Goal: Task Accomplishment & Management: Manage account settings

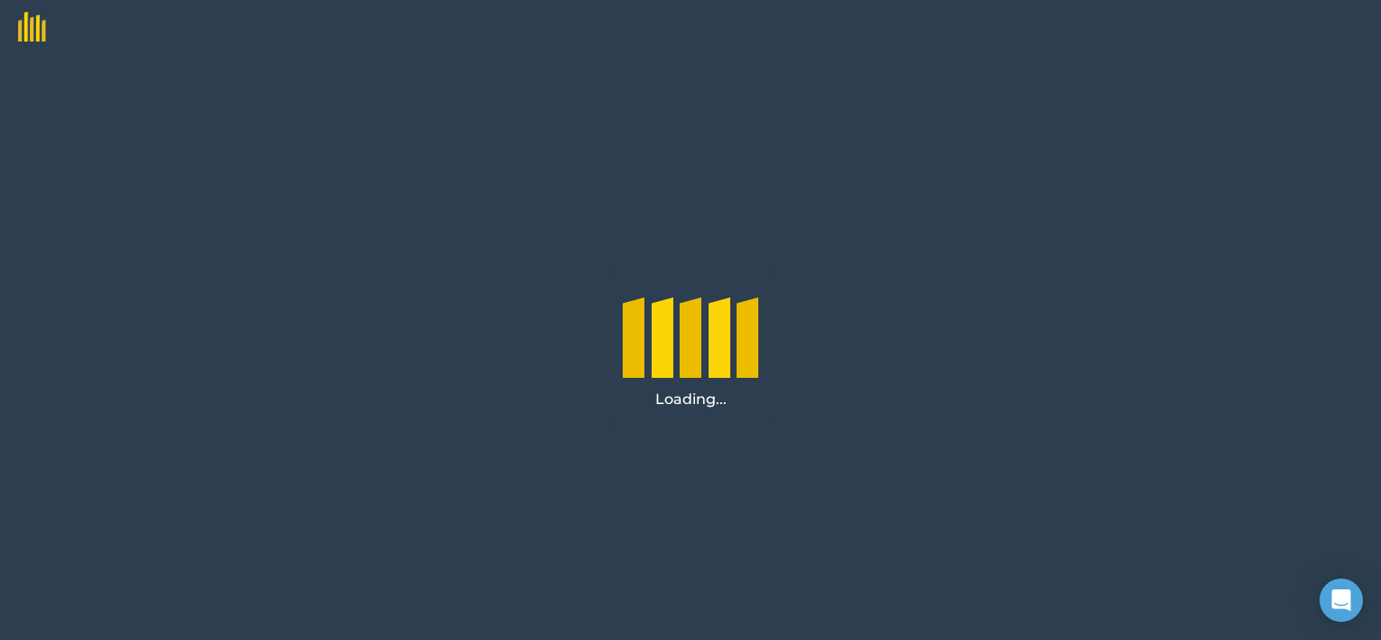
click at [809, 322] on div "Loading..." at bounding box center [690, 347] width 1381 height 586
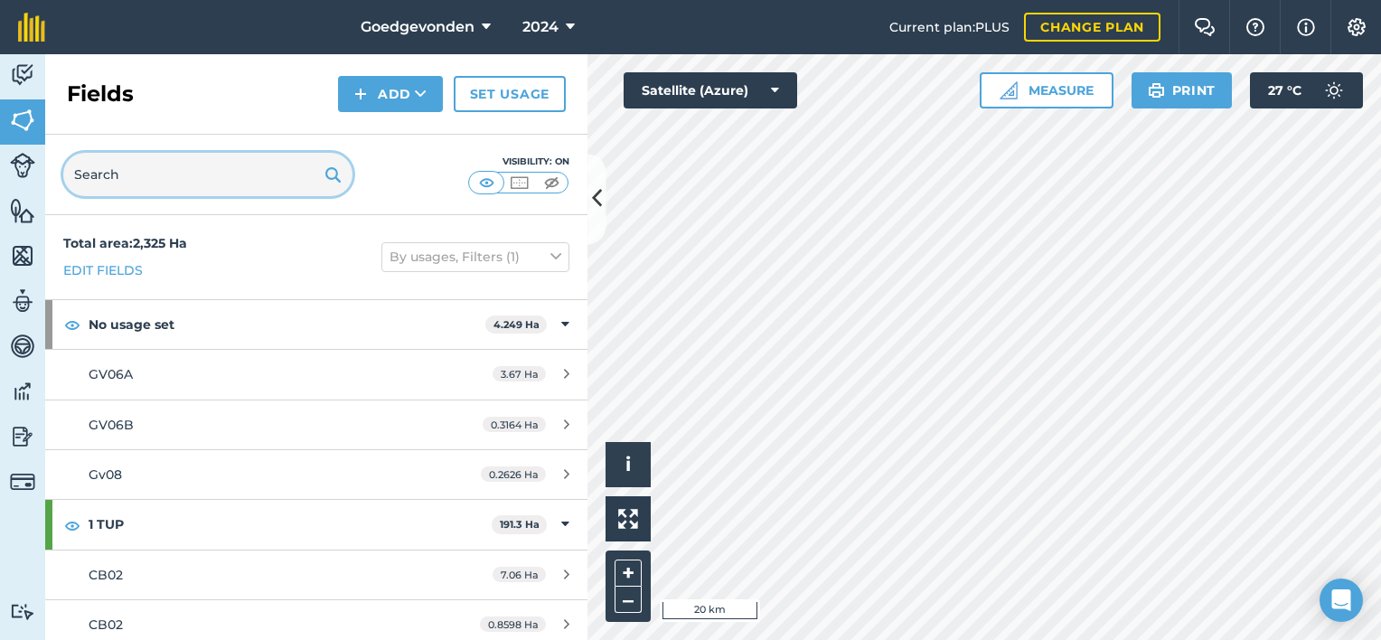
click at [195, 184] on input "text" at bounding box center [207, 174] width 289 height 43
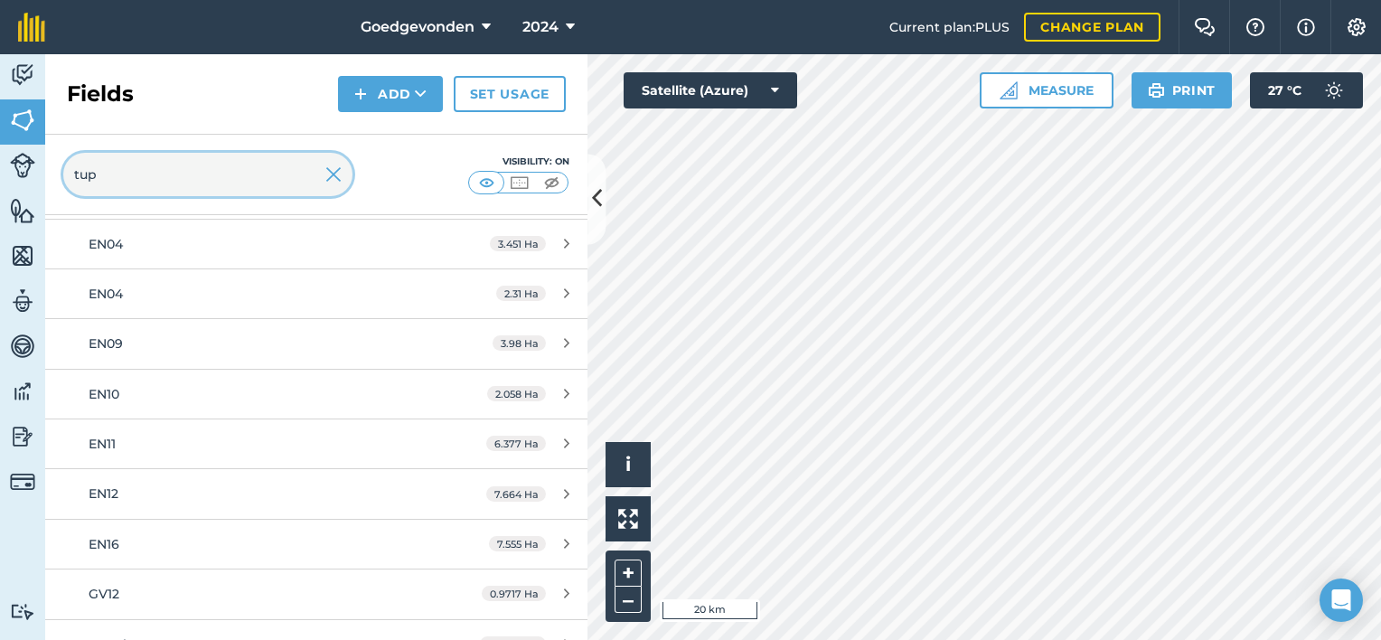
scroll to position [468, 0]
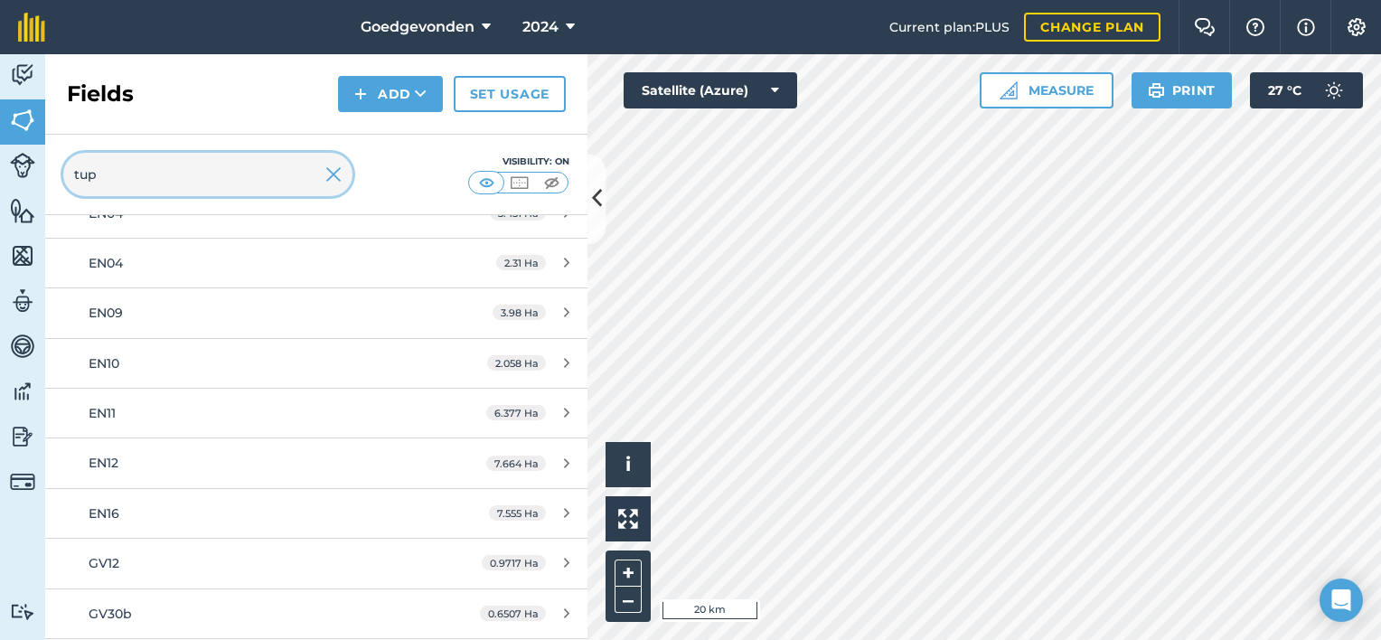
type input "tup"
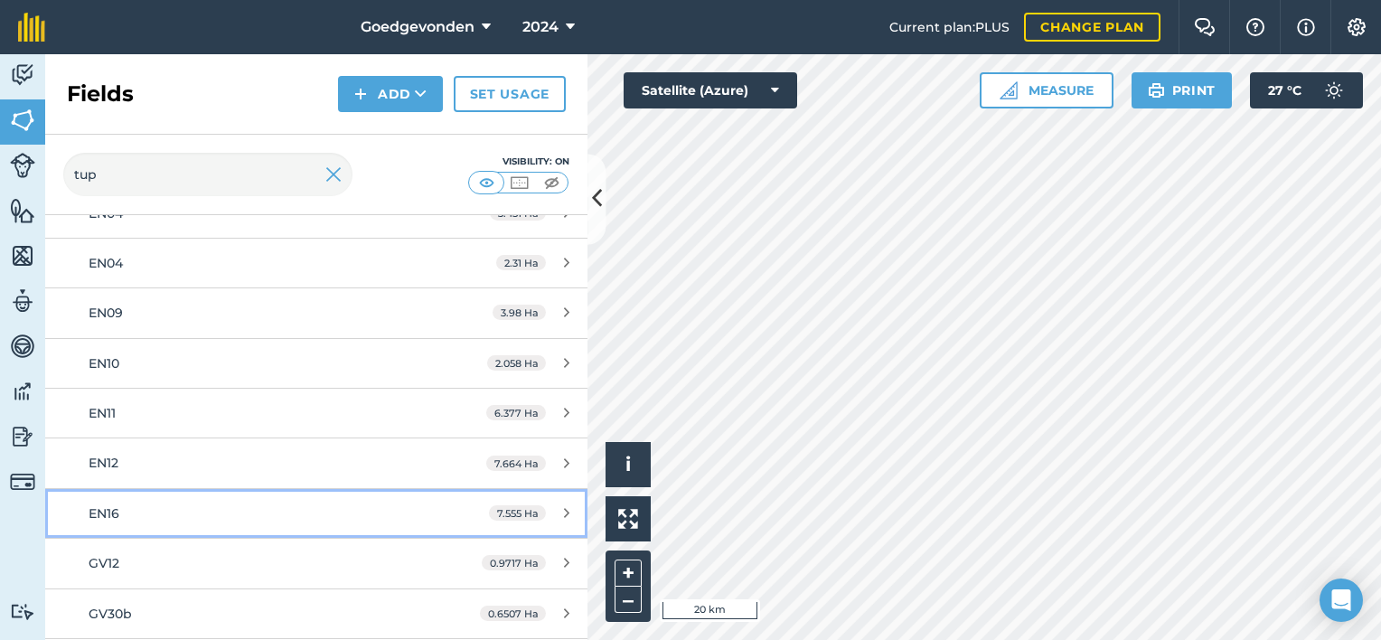
click at [351, 503] on div "EN16" at bounding box center [259, 513] width 340 height 20
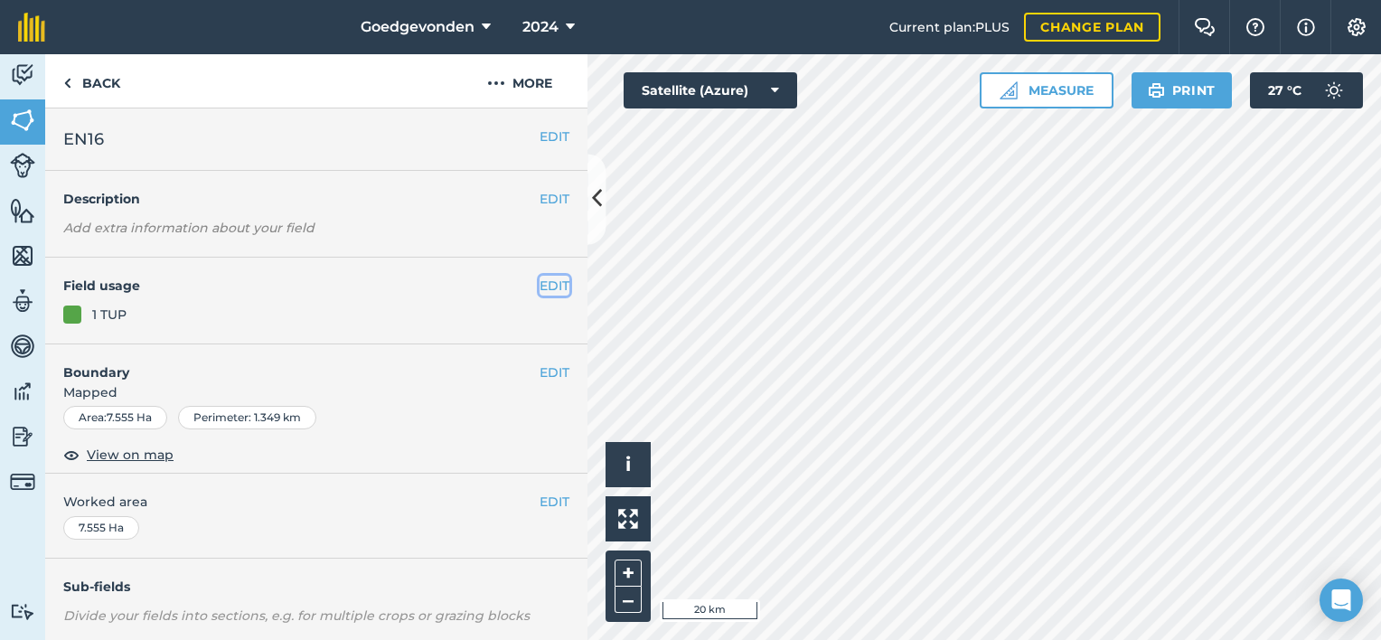
click at [540, 281] on button "EDIT" at bounding box center [555, 286] width 30 height 20
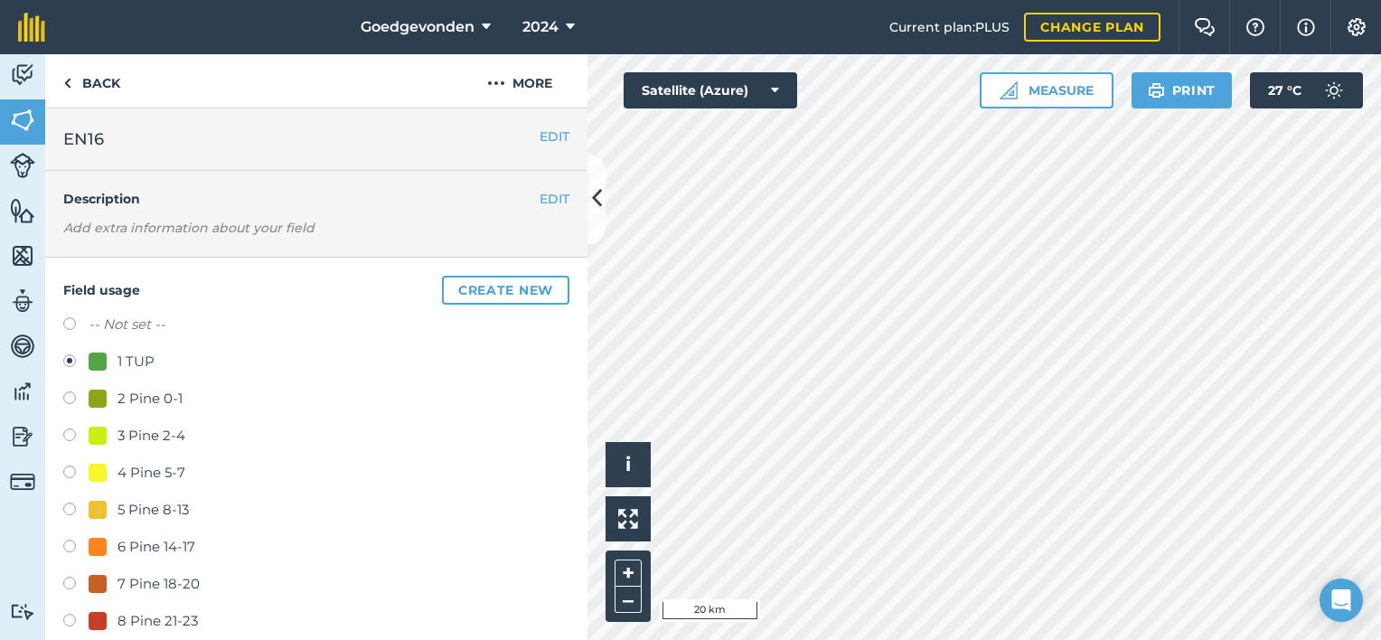
click at [70, 398] on label at bounding box center [75, 400] width 25 height 18
radio input "true"
radio input "false"
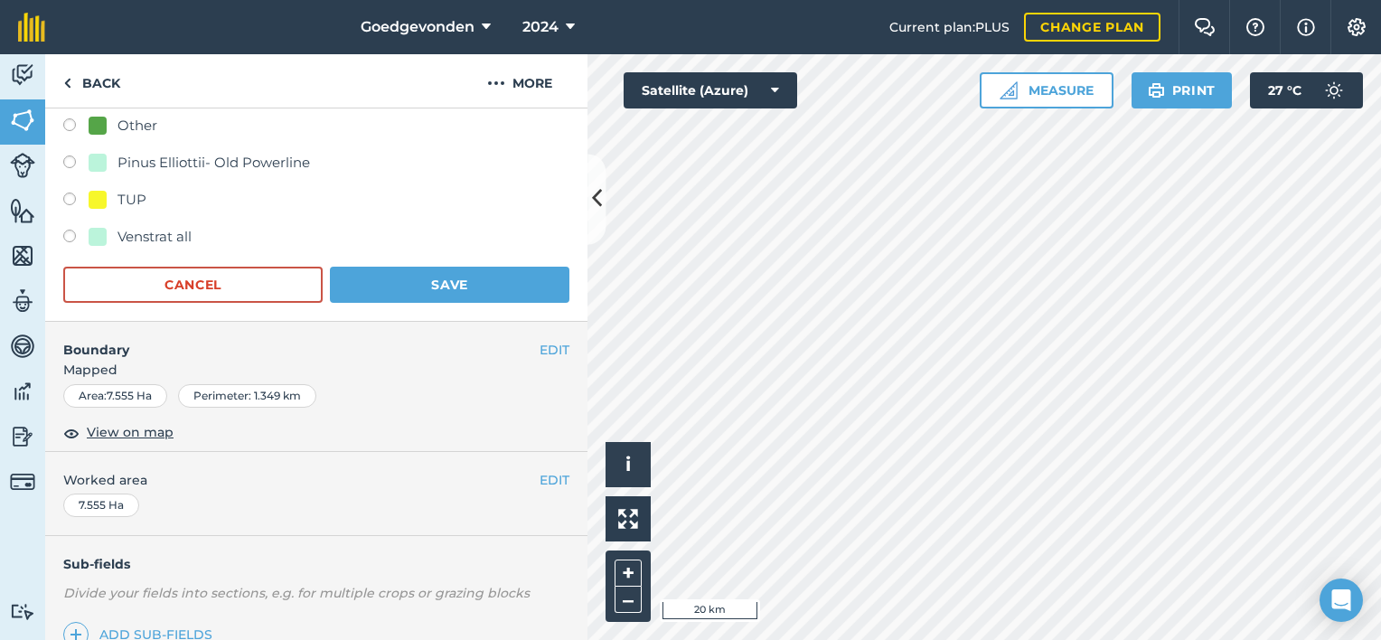
scroll to position [840, 0]
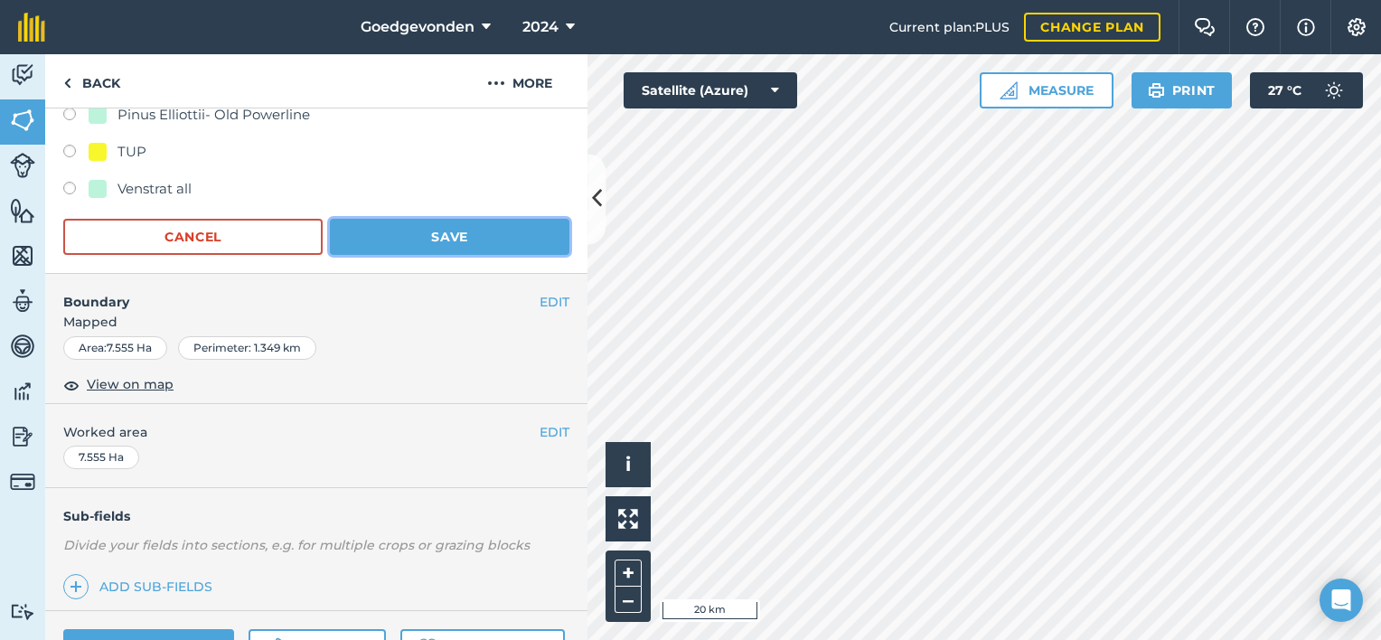
click at [481, 249] on button "Save" at bounding box center [450, 237] width 240 height 36
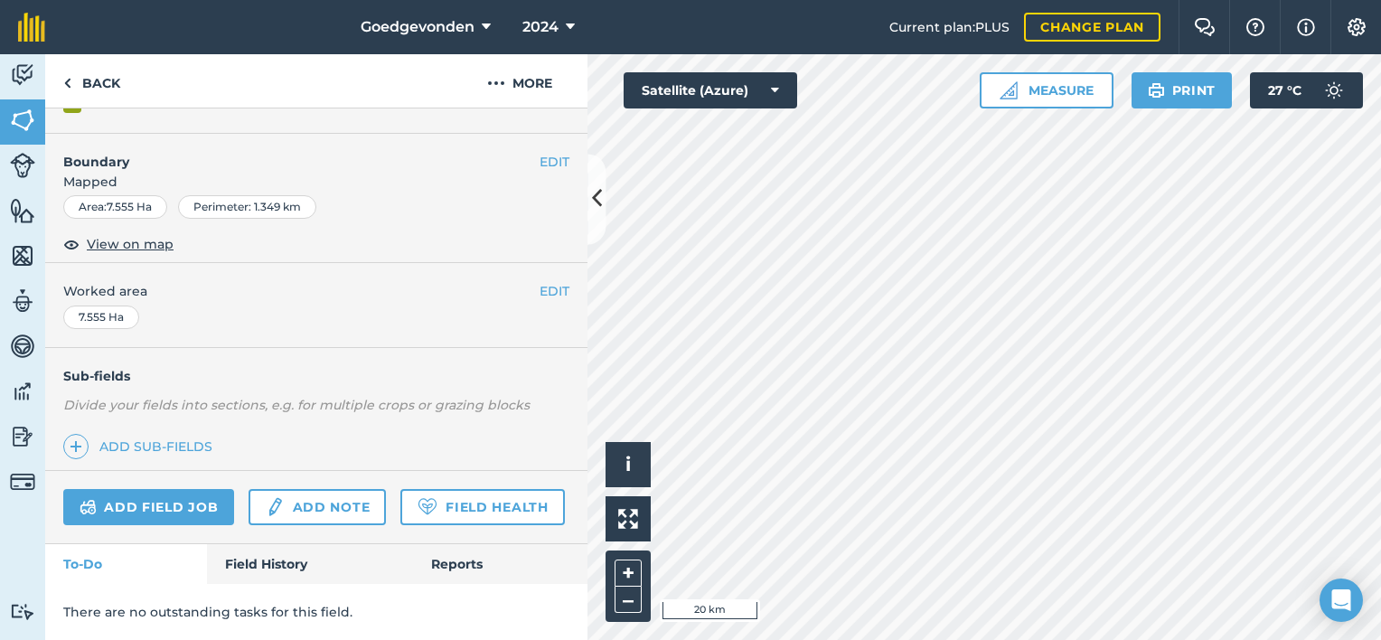
scroll to position [259, 0]
click at [620, 553] on div "+ –" at bounding box center [628, 585] width 45 height 71
click at [629, 572] on button "+" at bounding box center [628, 573] width 27 height 27
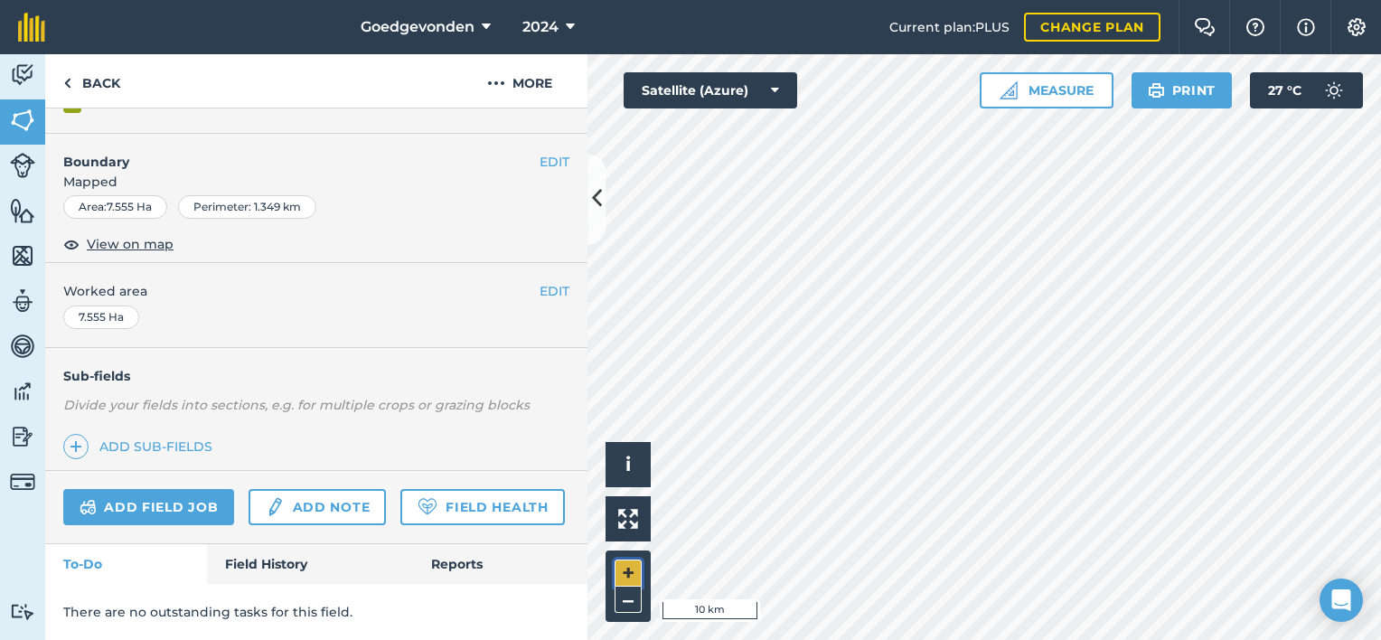
click at [629, 572] on button "+" at bounding box center [628, 573] width 27 height 27
click at [1297, 639] on html "Goedgevonden 2024 Current plan : PLUS Change plan Farm Chat Help Info Settings …" at bounding box center [690, 320] width 1381 height 640
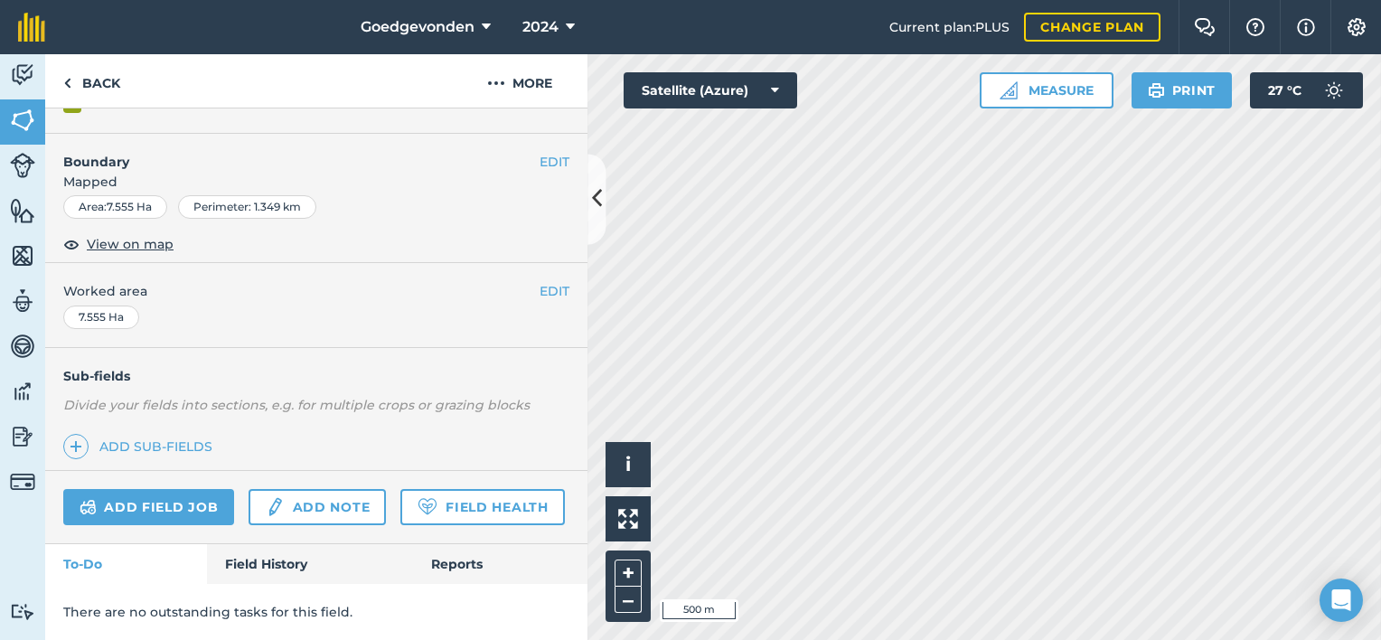
click at [1151, 639] on html "Goedgevonden 2024 Current plan : PLUS Change plan Farm Chat Help Info Settings …" at bounding box center [690, 320] width 1381 height 640
click at [1030, 639] on html "Goedgevonden 2024 Current plan : PLUS Change plan Farm Chat Help Info Settings …" at bounding box center [690, 320] width 1381 height 640
click at [1026, 639] on html "Goedgevonden 2024 Current plan : PLUS Change plan Farm Chat Help Info Settings …" at bounding box center [690, 320] width 1381 height 640
click at [631, 569] on button "+" at bounding box center [628, 573] width 27 height 27
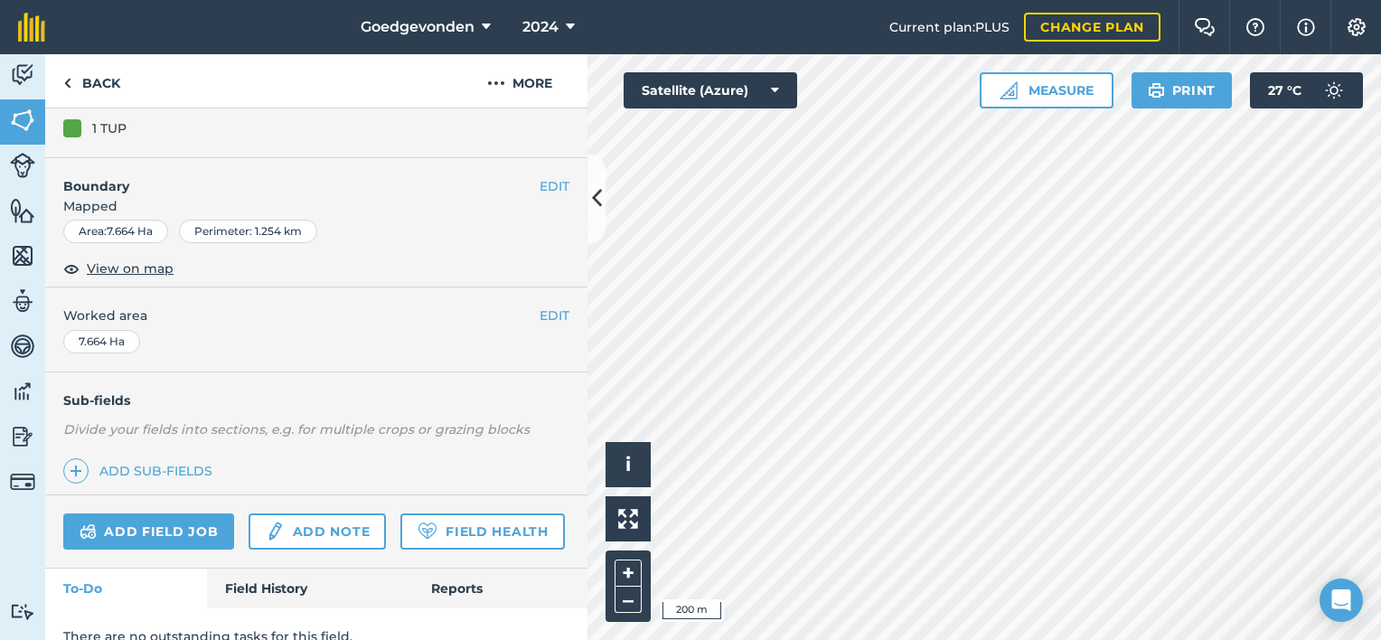
scroll to position [150, 0]
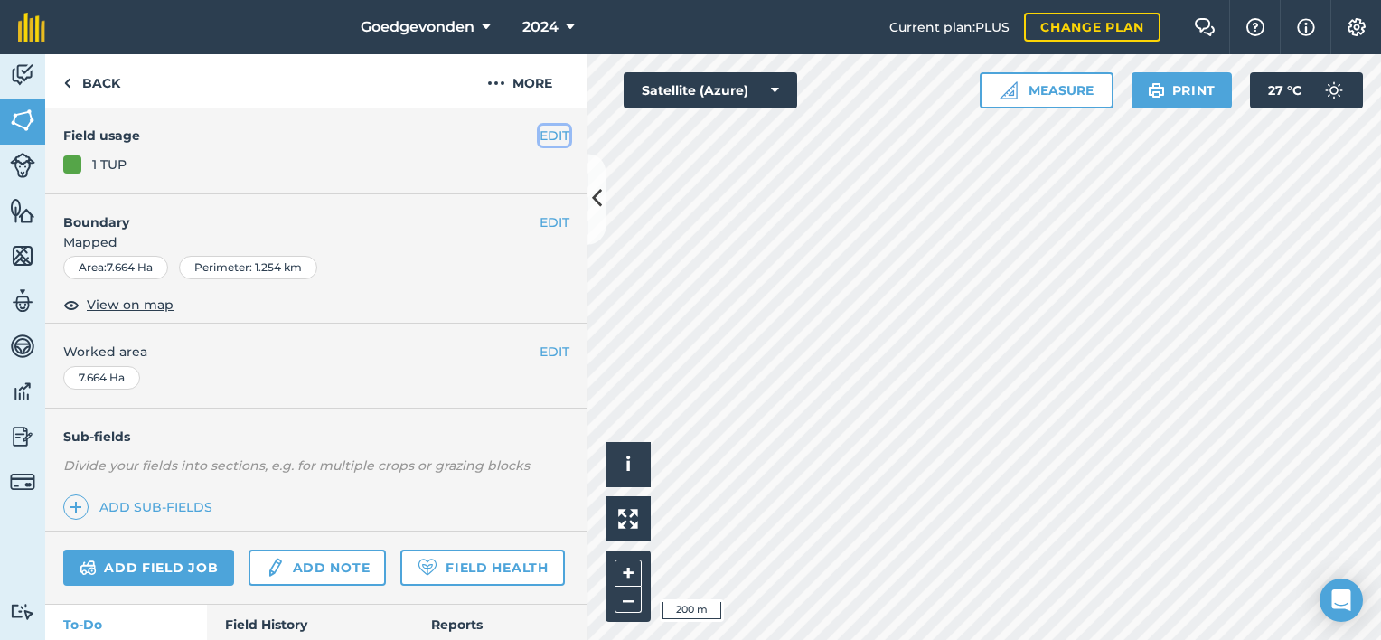
click at [543, 135] on button "EDIT" at bounding box center [555, 136] width 30 height 20
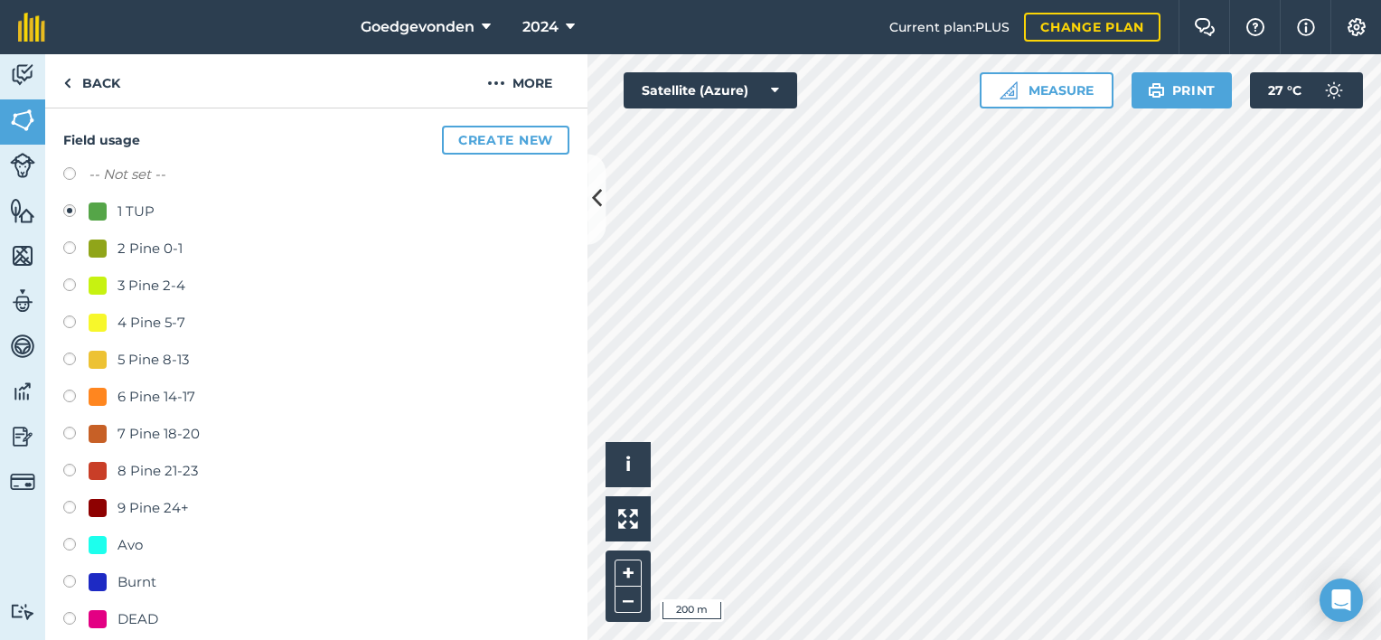
click at [68, 248] on label at bounding box center [75, 250] width 25 height 18
radio input "true"
radio input "false"
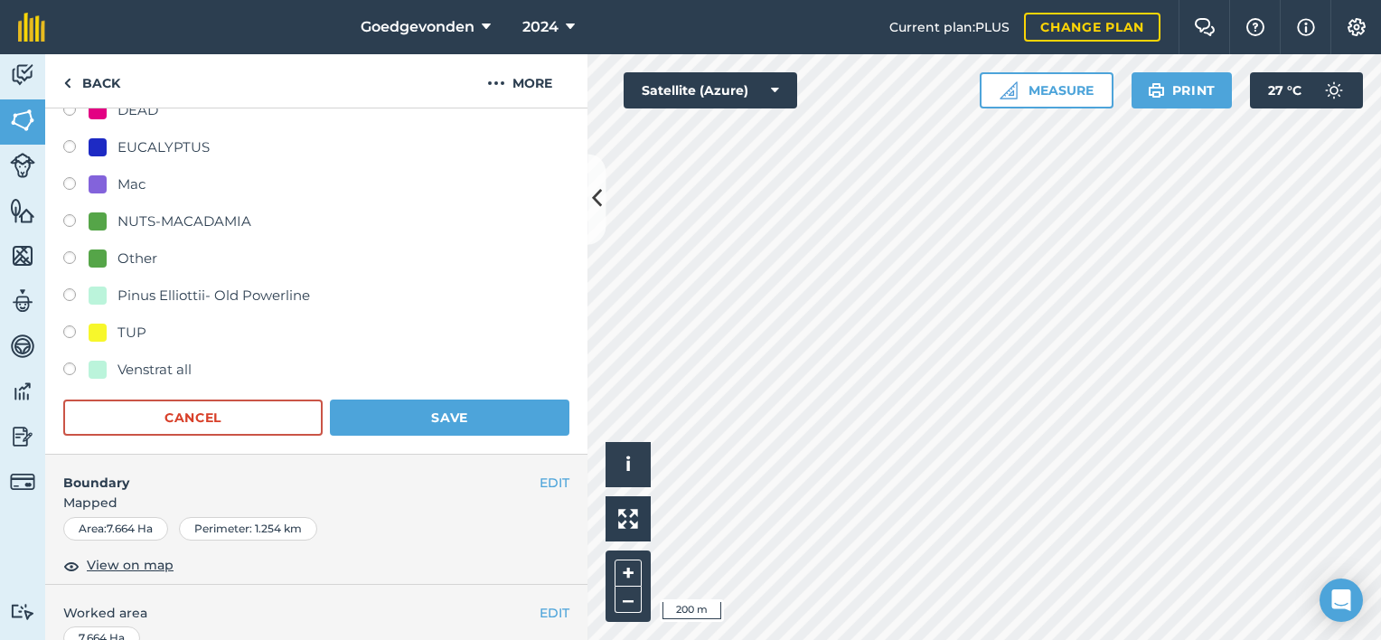
scroll to position [662, 0]
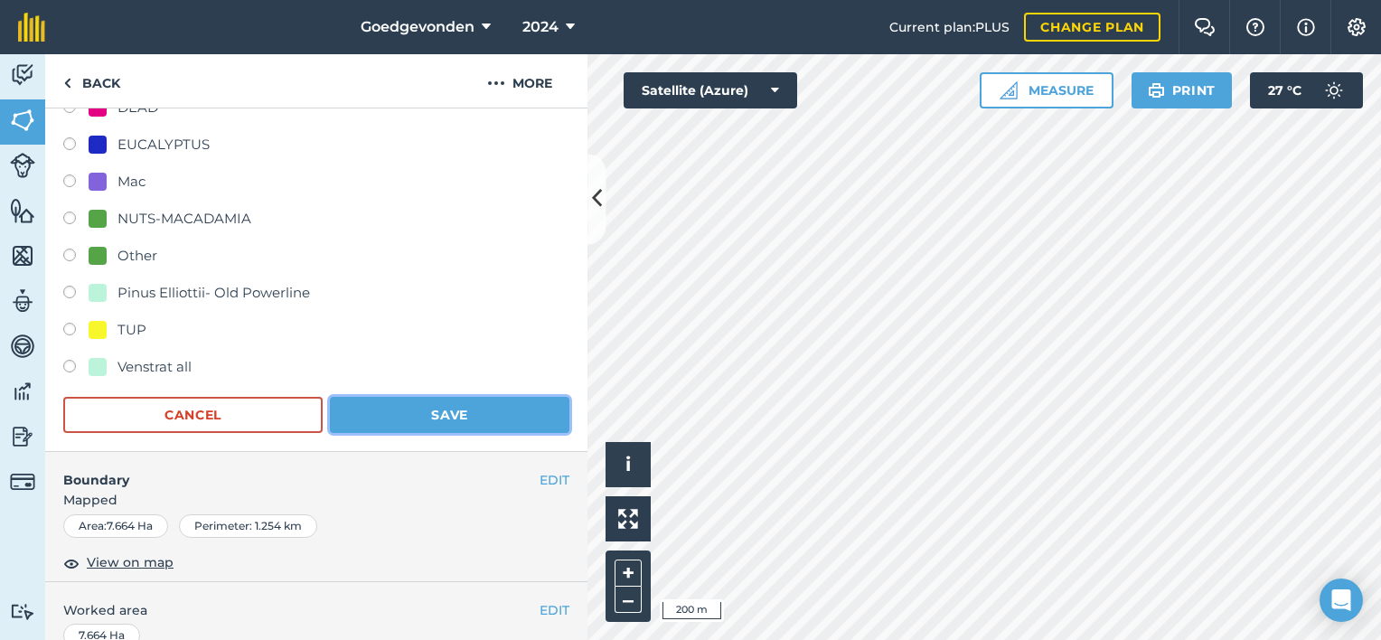
click at [456, 416] on button "Save" at bounding box center [450, 415] width 240 height 36
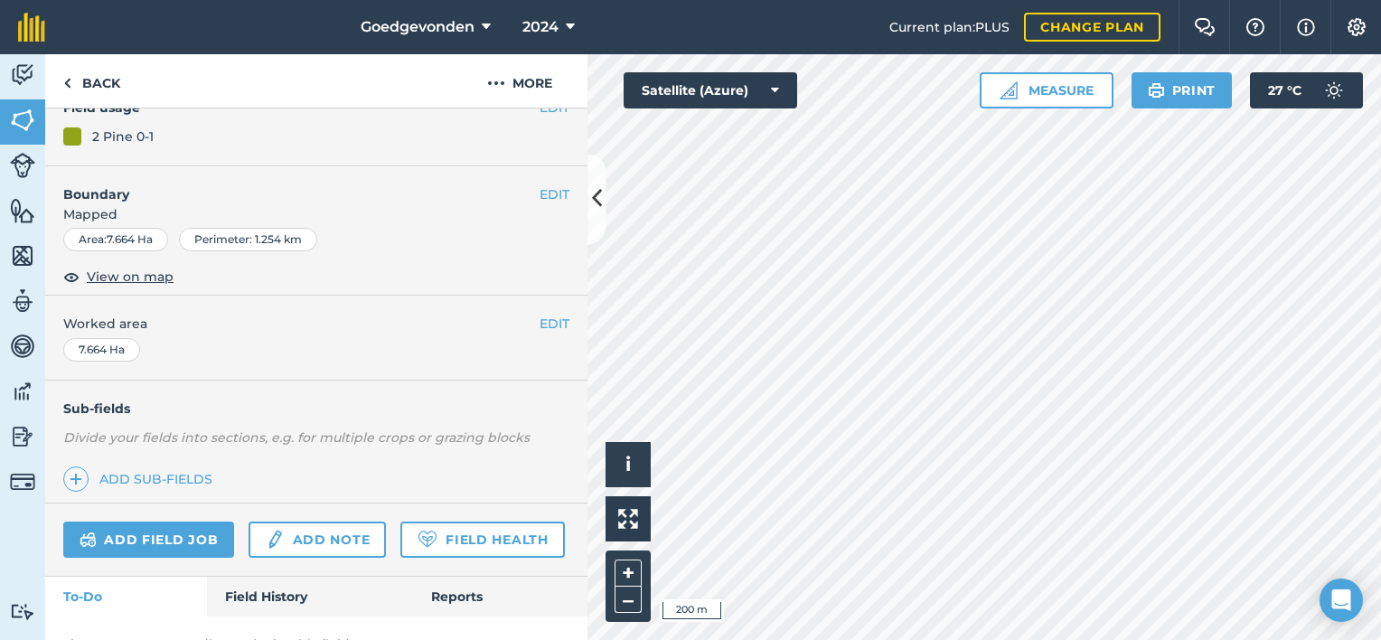
scroll to position [174, 0]
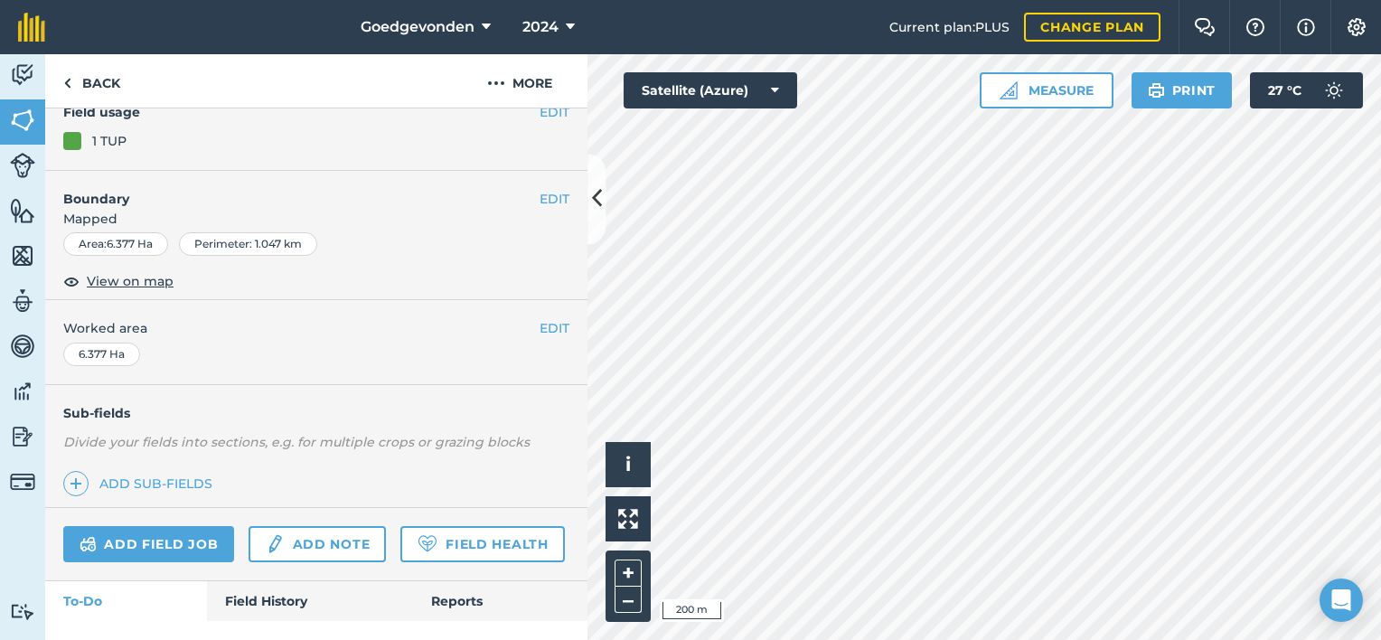
click at [571, 123] on div "EDIT Field usage 1 TUP" at bounding box center [316, 127] width 542 height 87
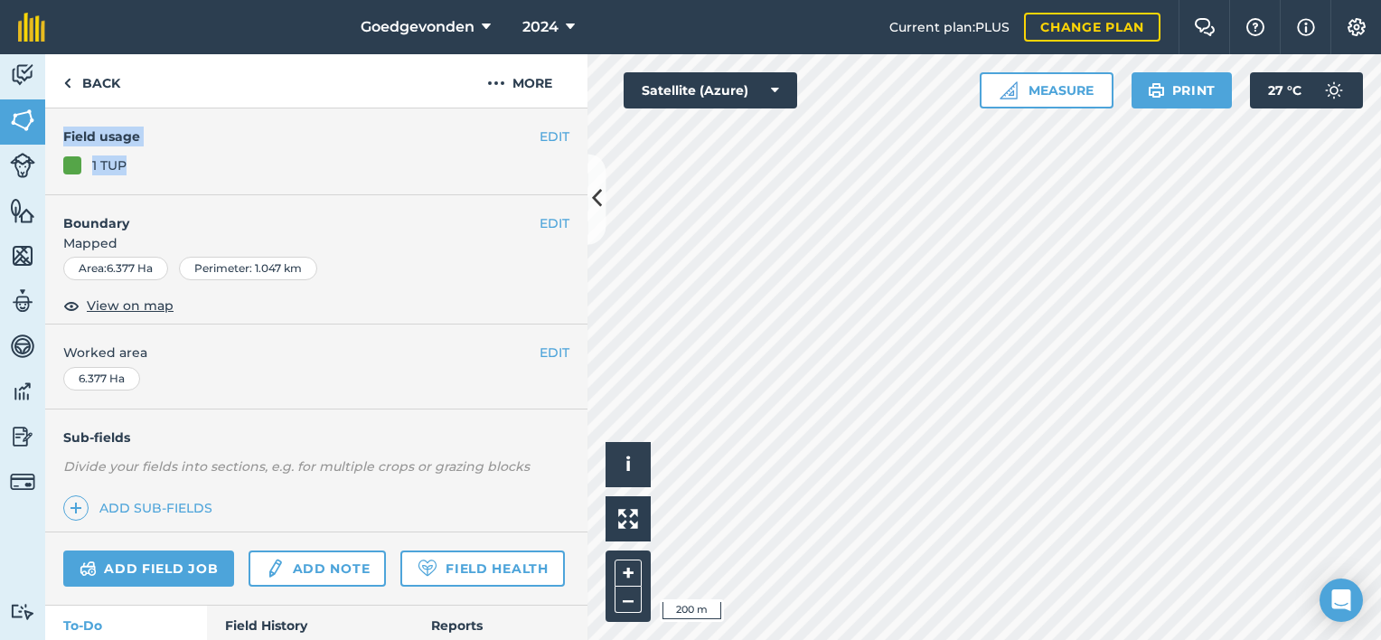
click at [578, 119] on div "EDIT EN11 EDIT Description Add extra information about your field EDIT Field us…" at bounding box center [316, 373] width 542 height 531
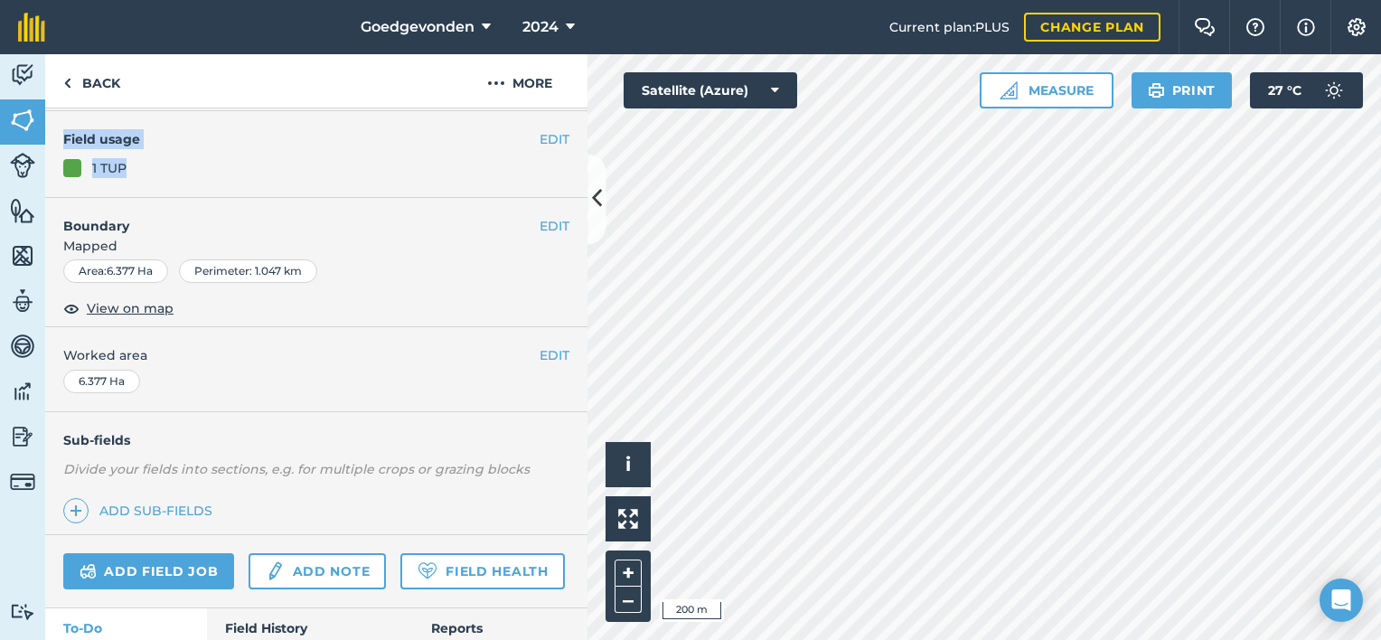
scroll to position [110, 0]
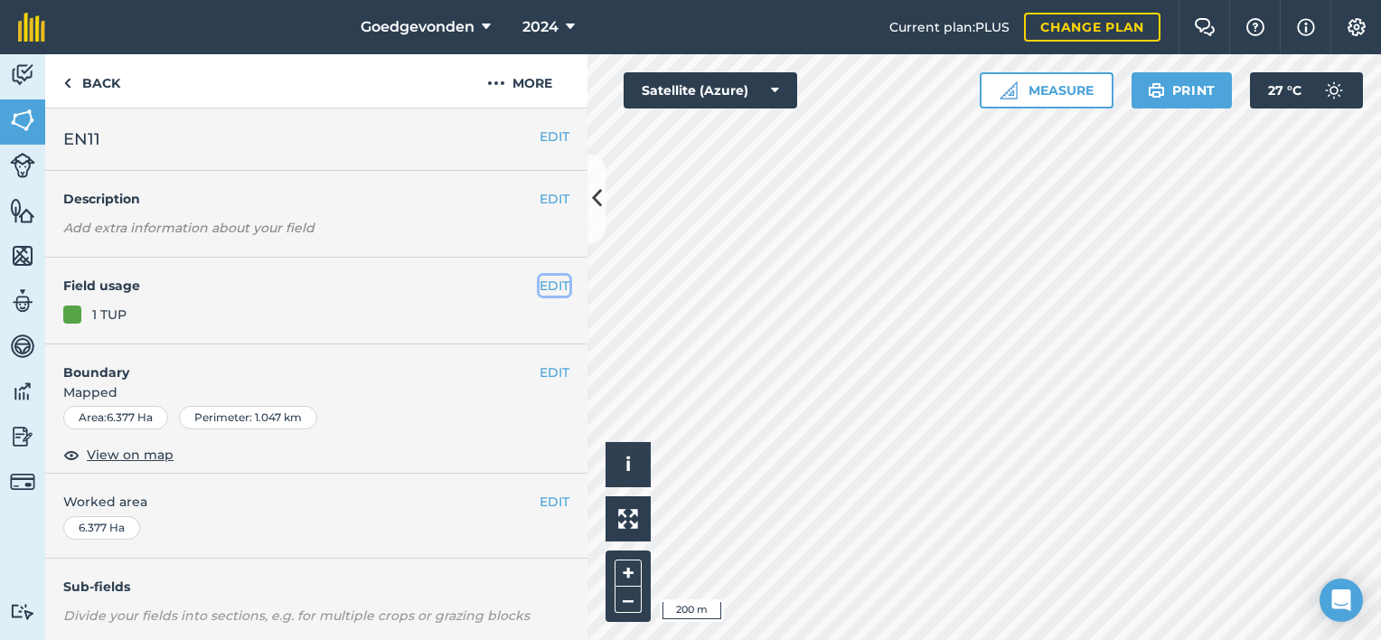
click at [545, 285] on button "EDIT" at bounding box center [555, 286] width 30 height 20
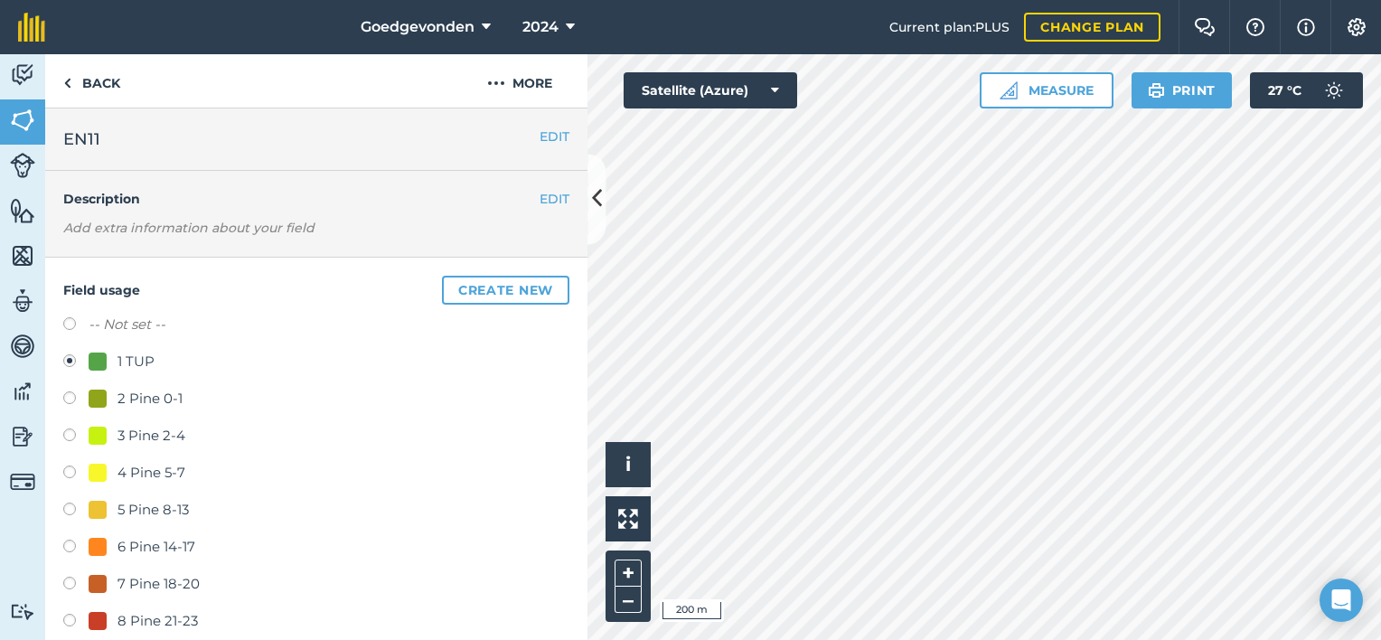
click at [65, 392] on label at bounding box center [75, 400] width 25 height 18
radio input "true"
radio input "false"
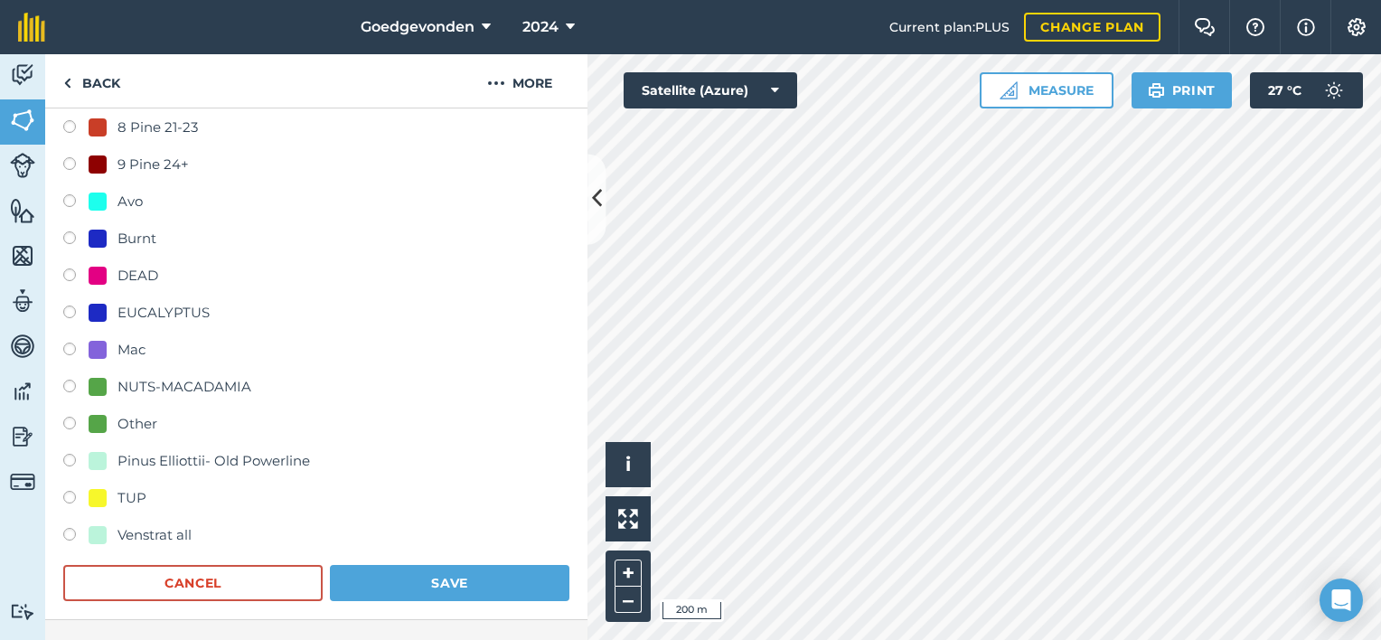
scroll to position [506, 0]
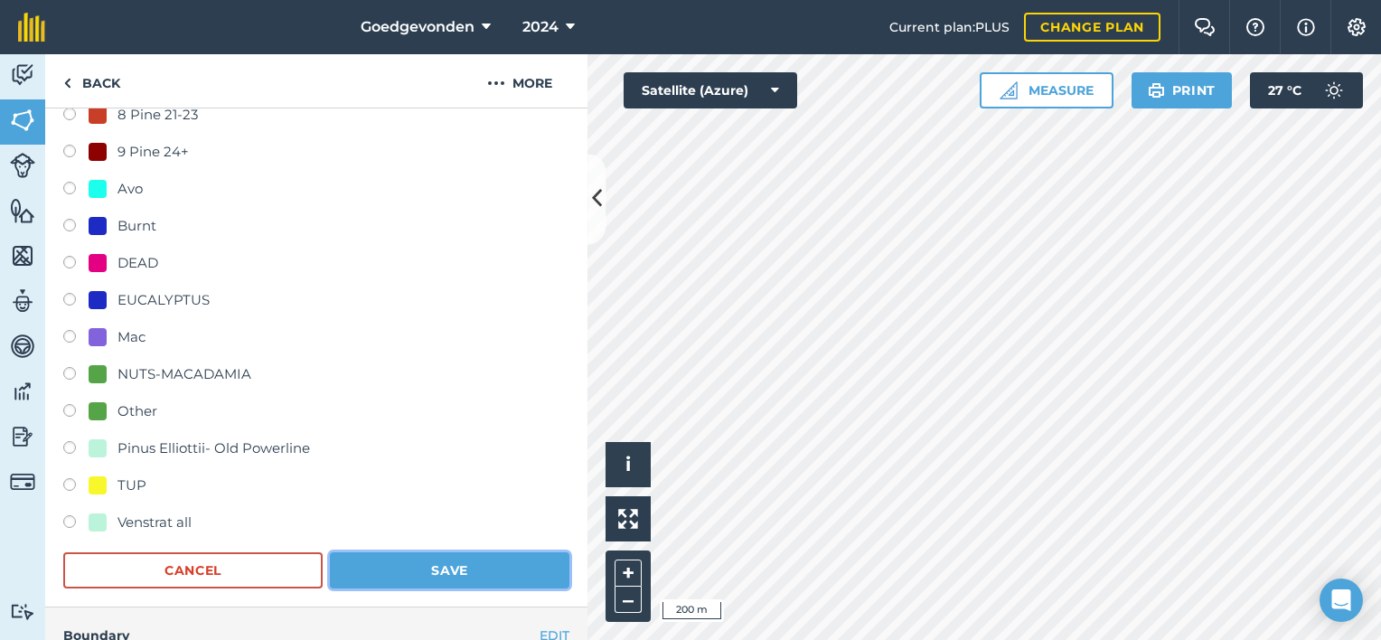
click at [516, 569] on button "Save" at bounding box center [450, 570] width 240 height 36
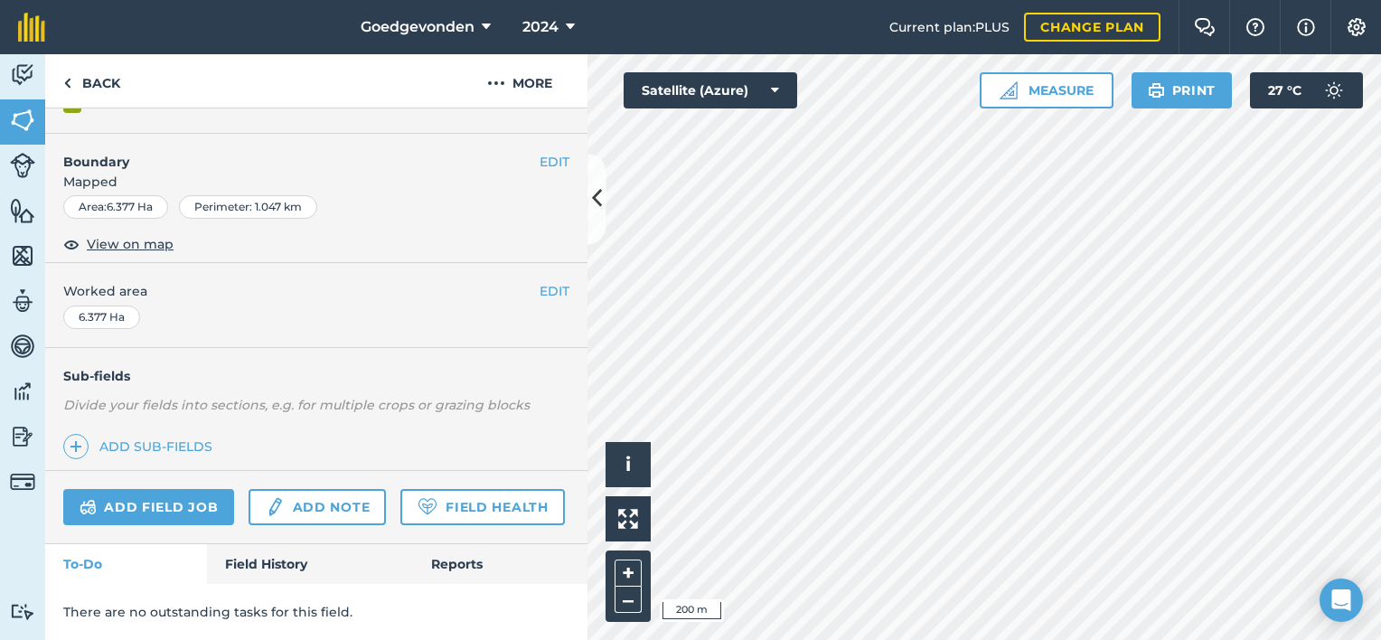
scroll to position [259, 0]
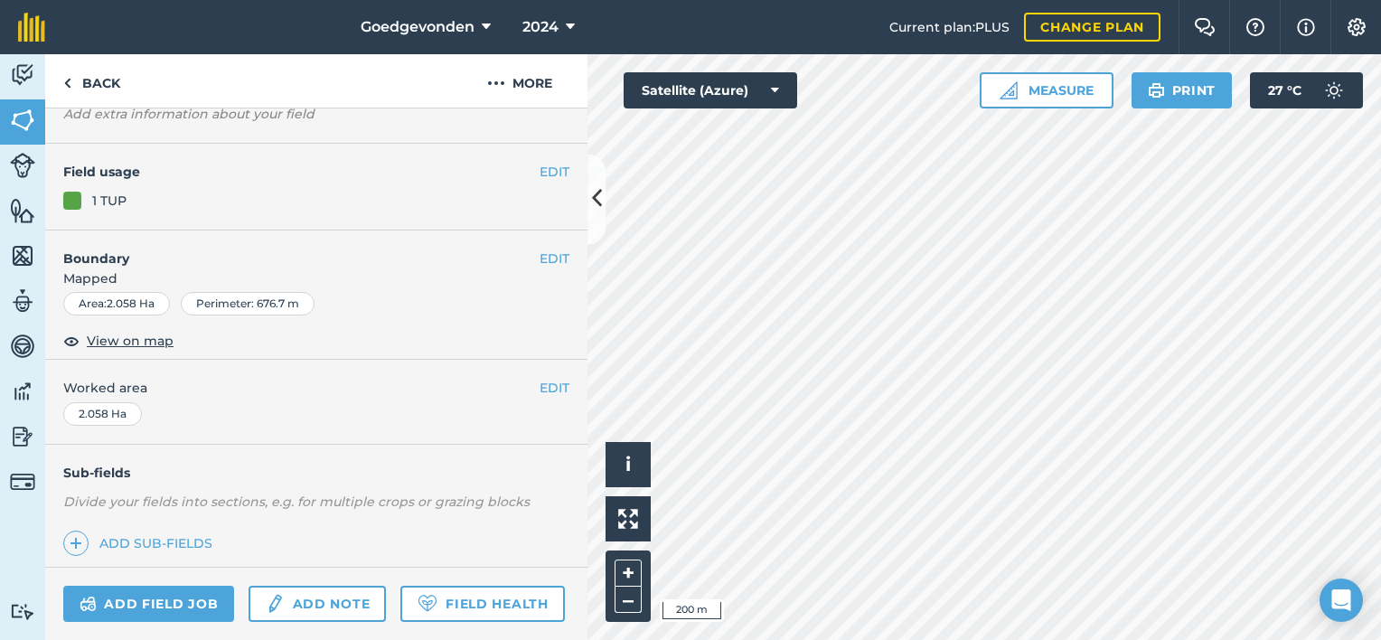
scroll to position [78, 0]
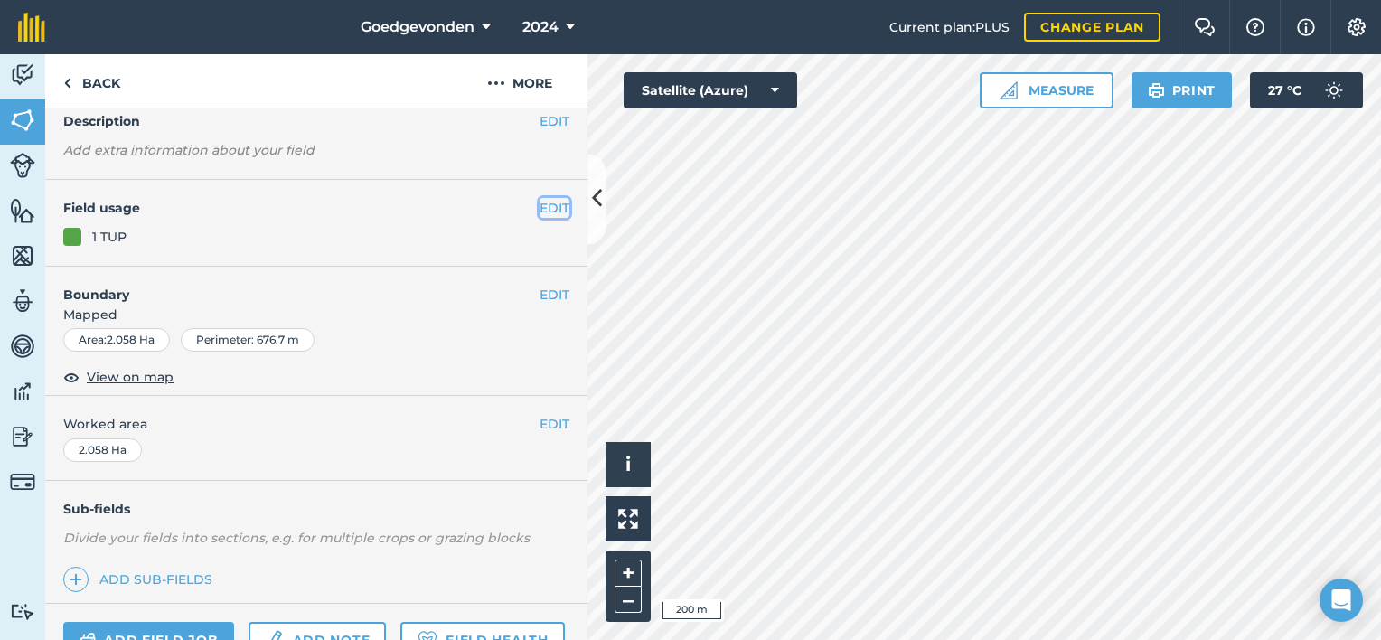
click at [542, 207] on button "EDIT" at bounding box center [555, 208] width 30 height 20
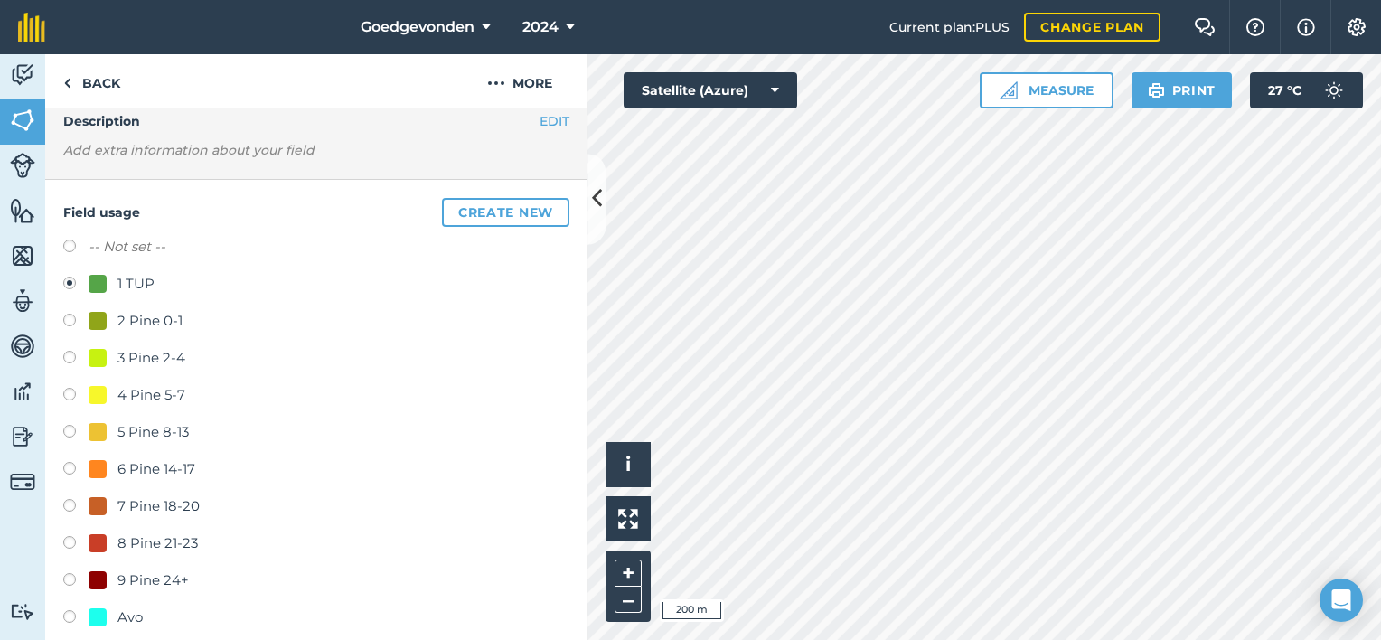
click at [71, 324] on label at bounding box center [75, 323] width 25 height 18
radio input "true"
radio input "false"
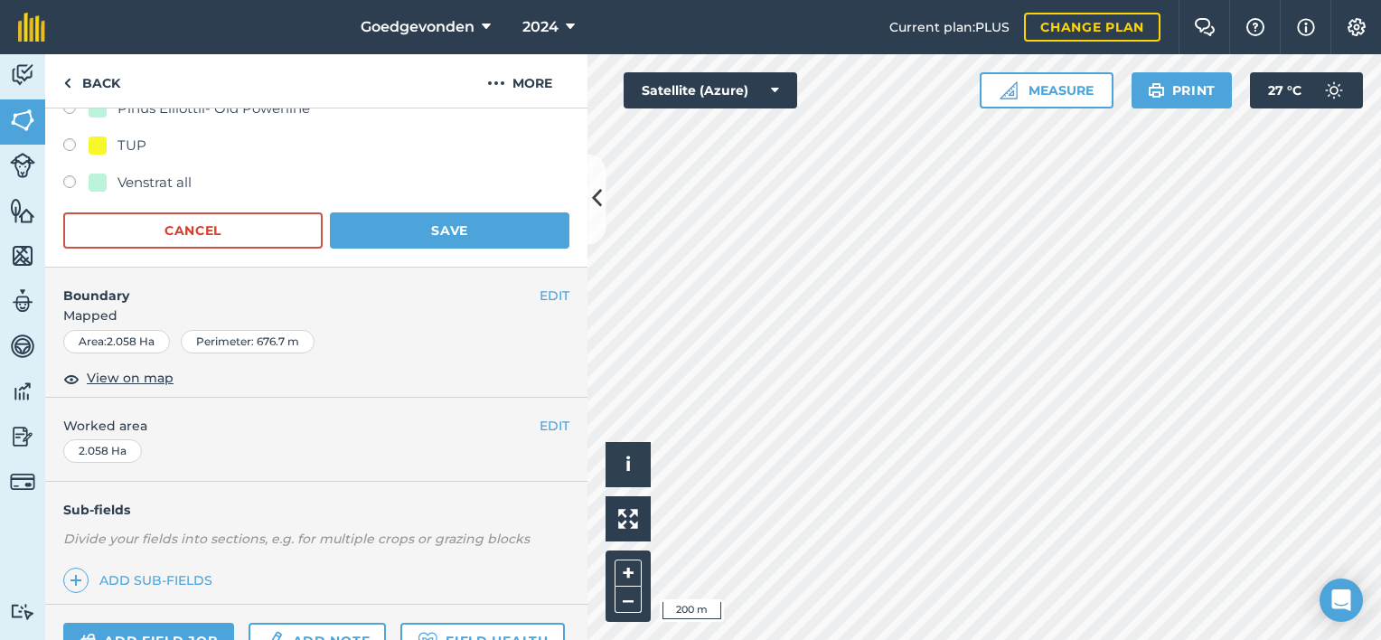
scroll to position [856, 0]
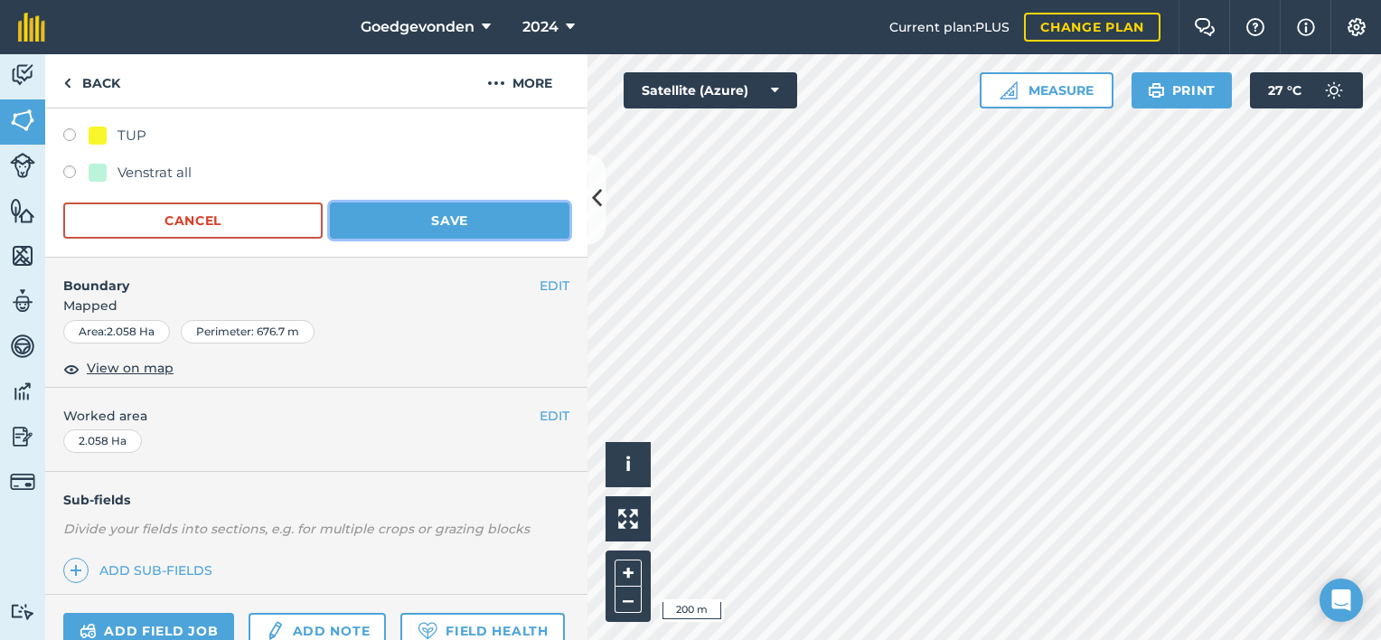
click at [512, 228] on button "Save" at bounding box center [450, 220] width 240 height 36
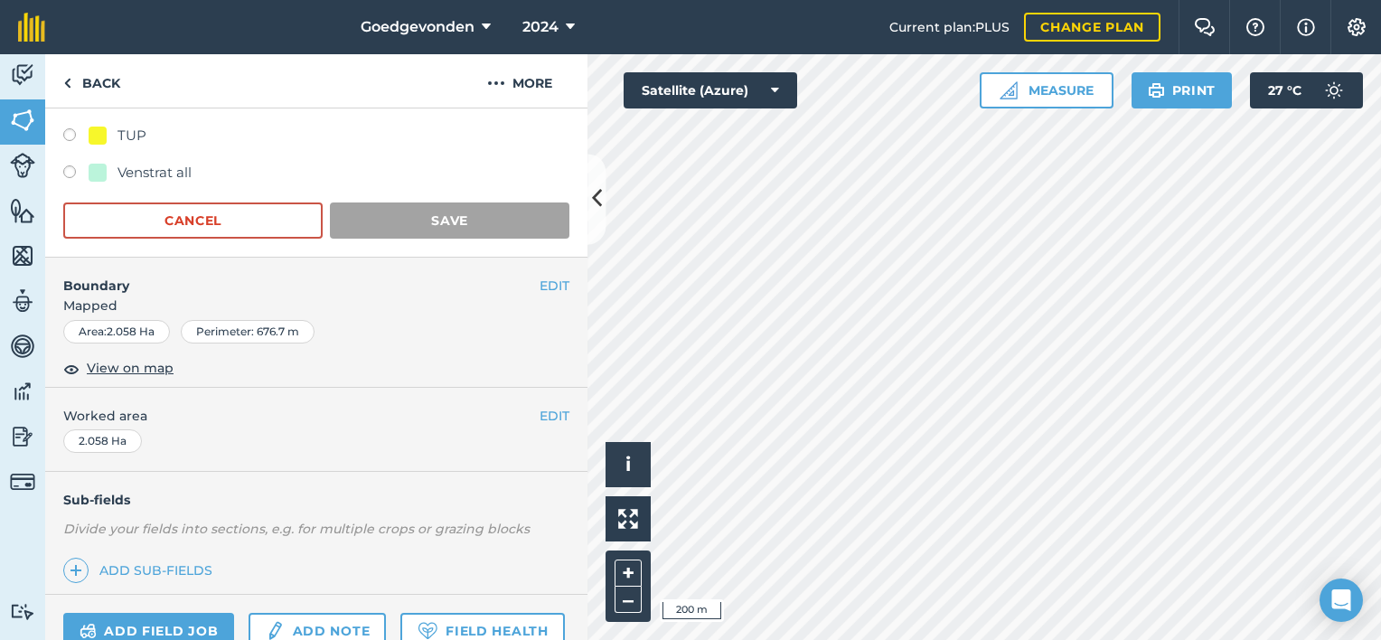
scroll to position [259, 0]
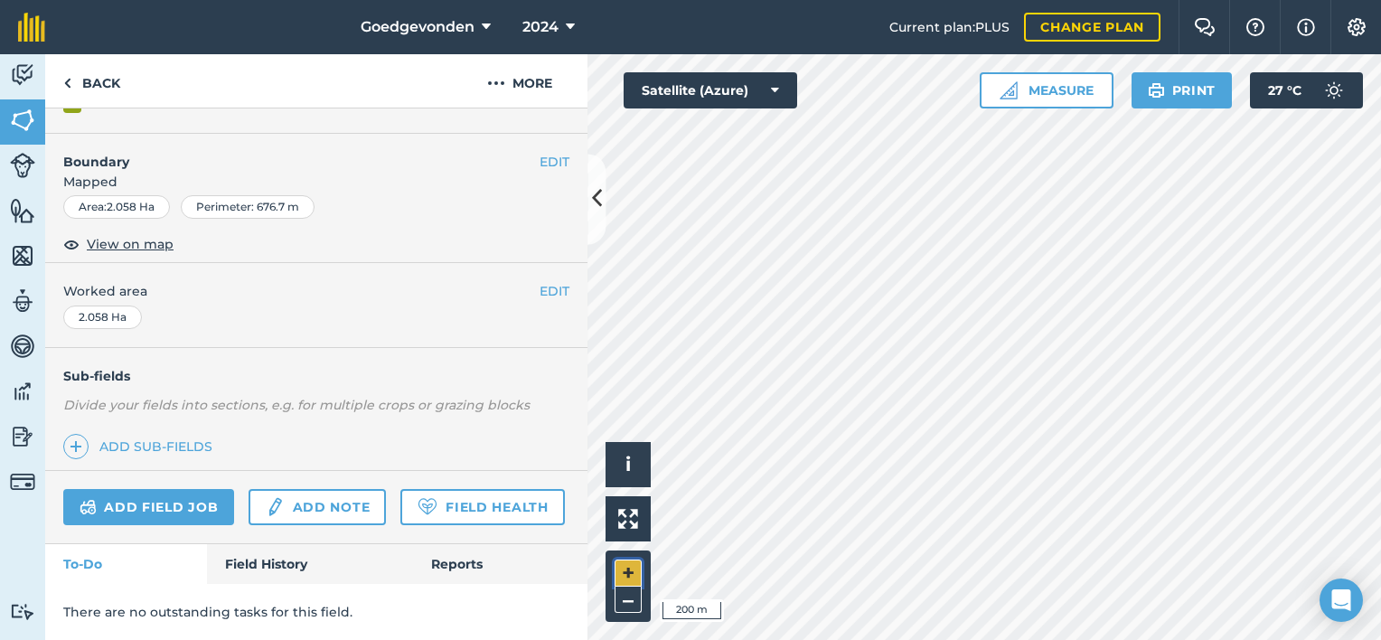
click at [625, 583] on button "+" at bounding box center [628, 573] width 27 height 27
click at [629, 606] on button "–" at bounding box center [628, 600] width 27 height 26
click at [625, 594] on button "–" at bounding box center [628, 600] width 27 height 26
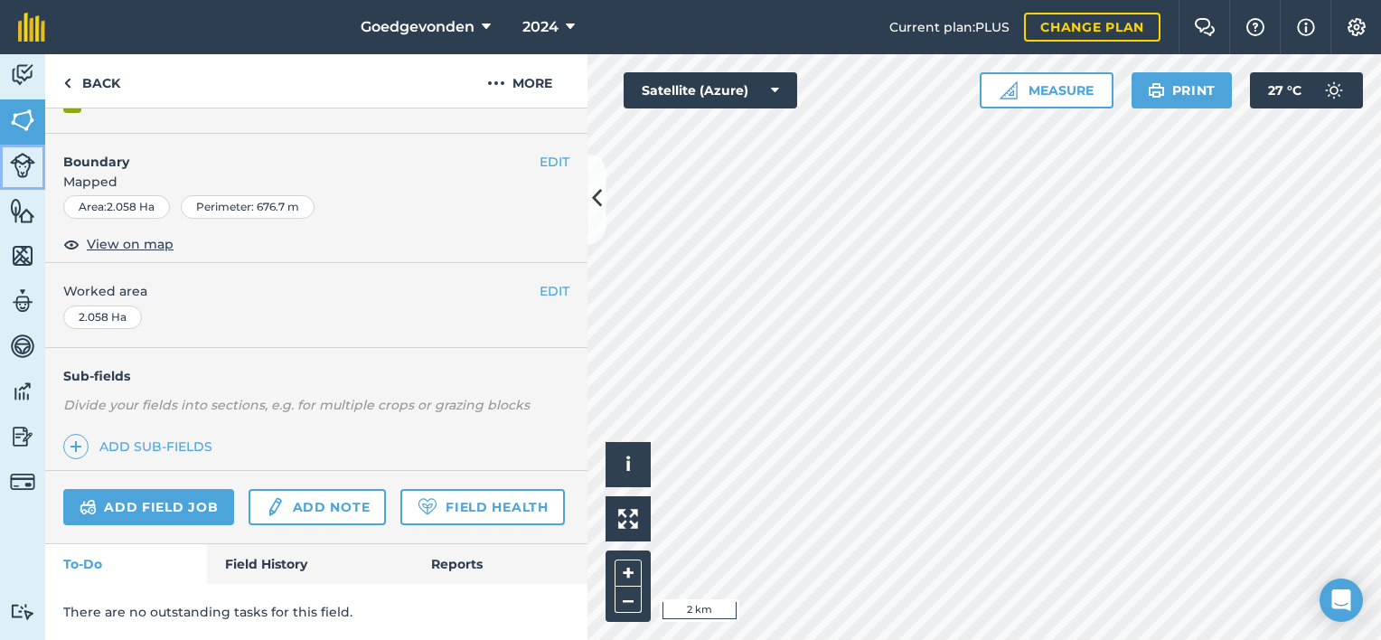
click at [32, 164] on img at bounding box center [22, 165] width 25 height 25
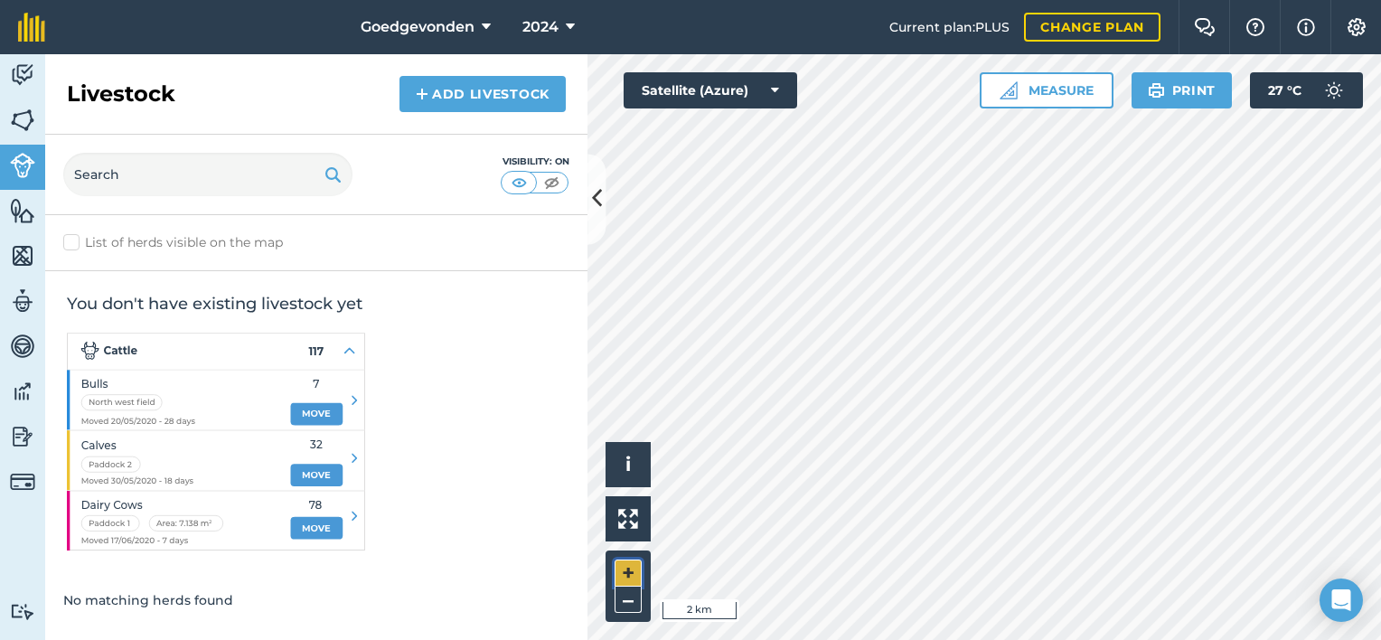
click at [625, 561] on button "+" at bounding box center [628, 573] width 27 height 27
click at [617, 606] on button "–" at bounding box center [628, 600] width 27 height 26
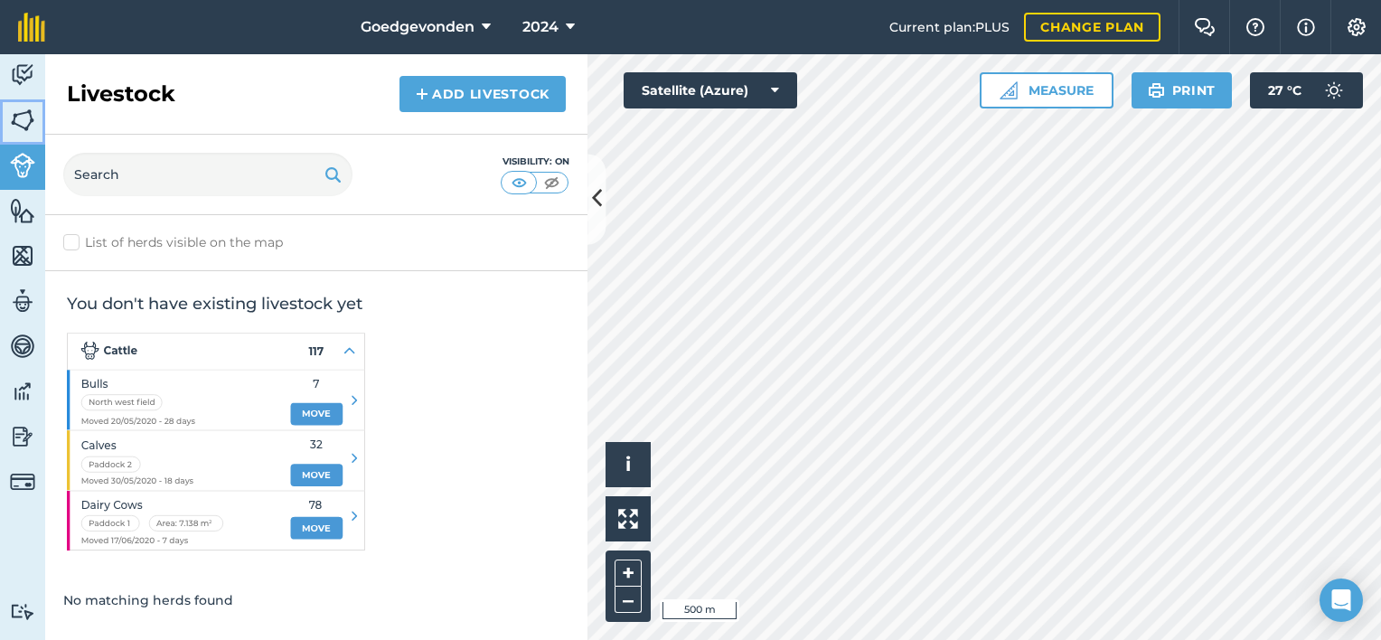
click at [18, 115] on img at bounding box center [22, 120] width 25 height 27
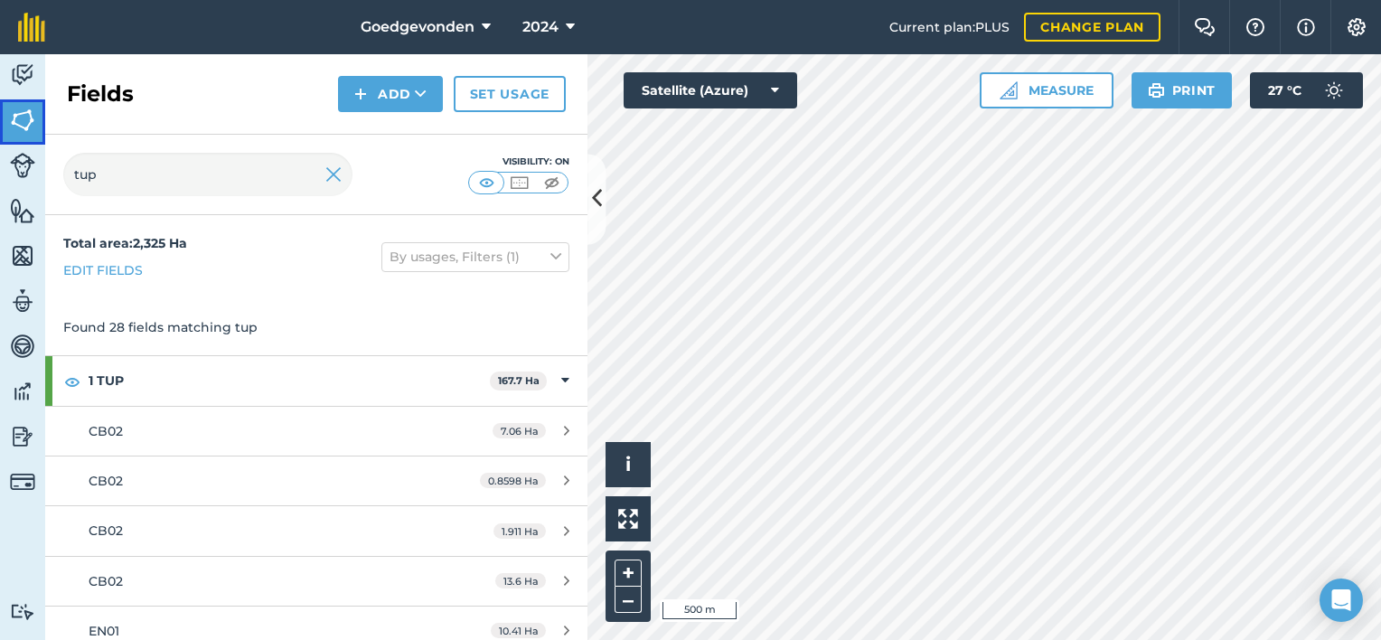
click at [18, 115] on img at bounding box center [22, 120] width 25 height 27
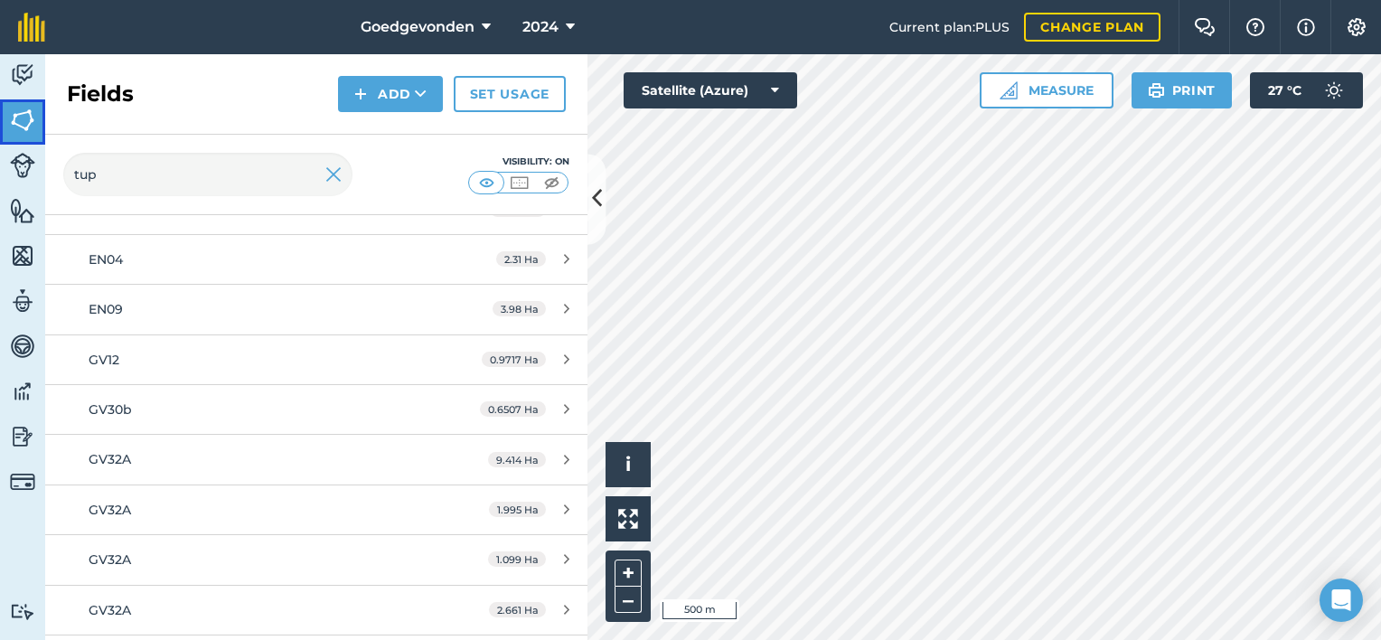
scroll to position [482, 0]
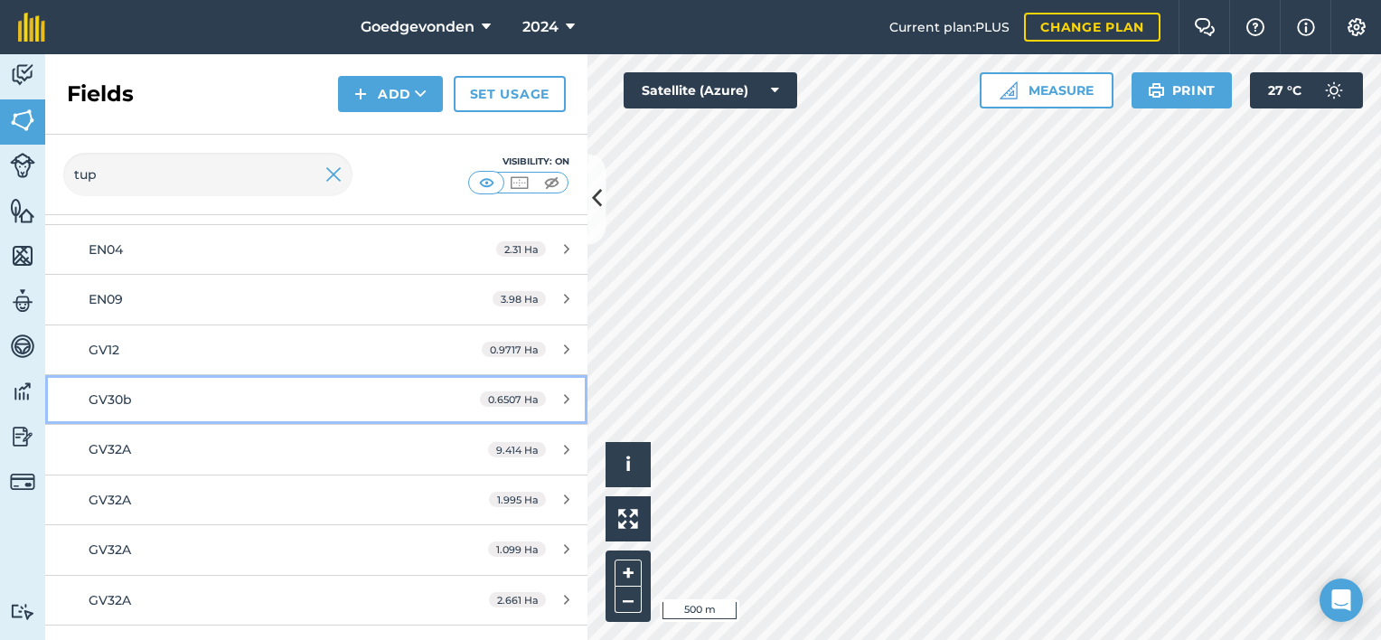
click at [515, 401] on span "0.6507 Ha" at bounding box center [513, 398] width 66 height 15
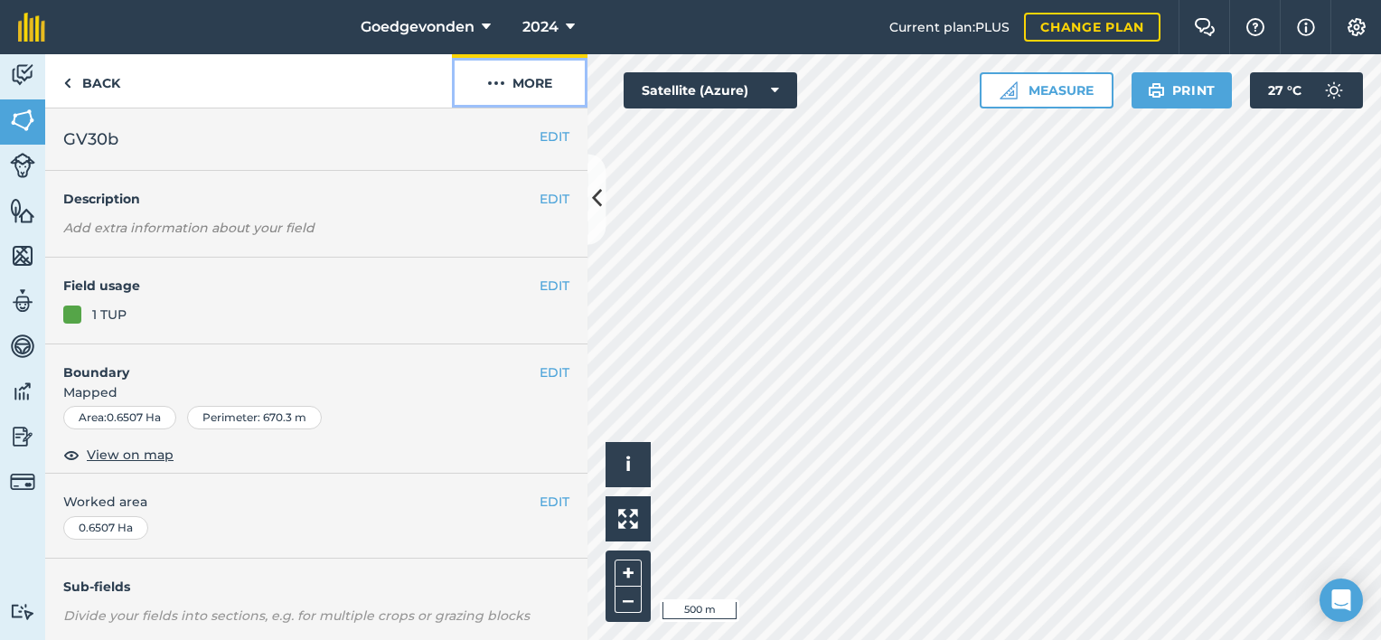
click at [498, 81] on img at bounding box center [496, 83] width 18 height 22
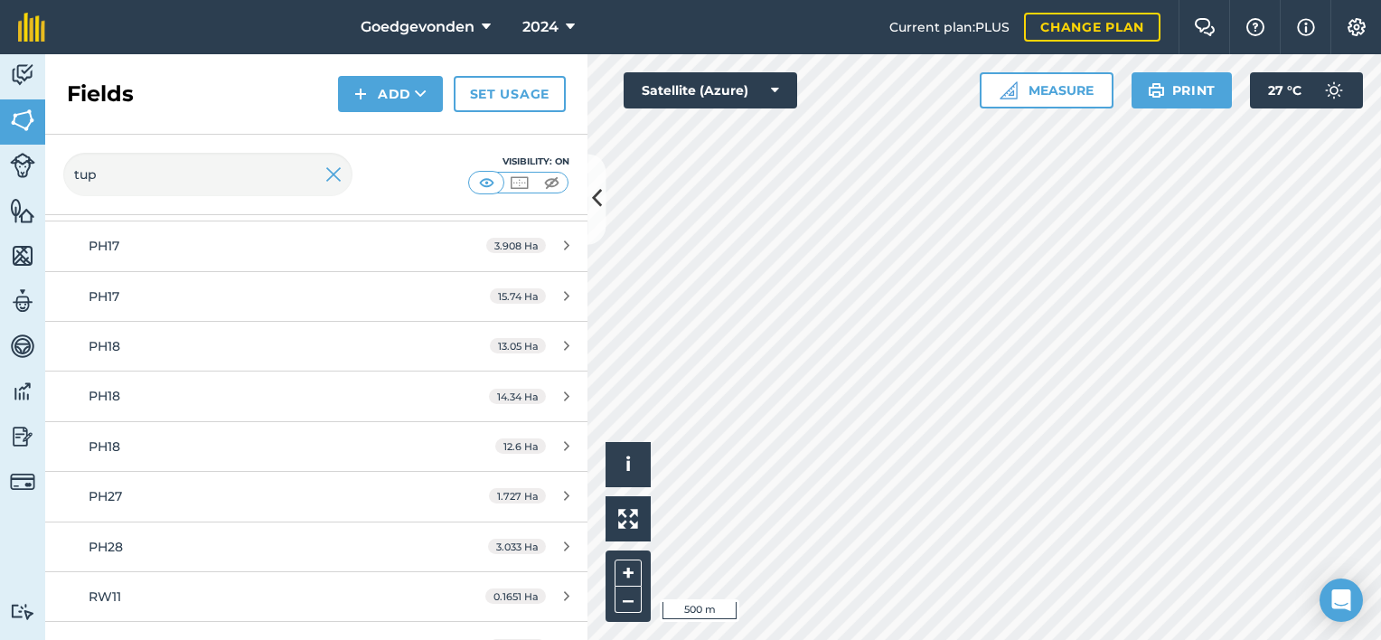
scroll to position [1161, 0]
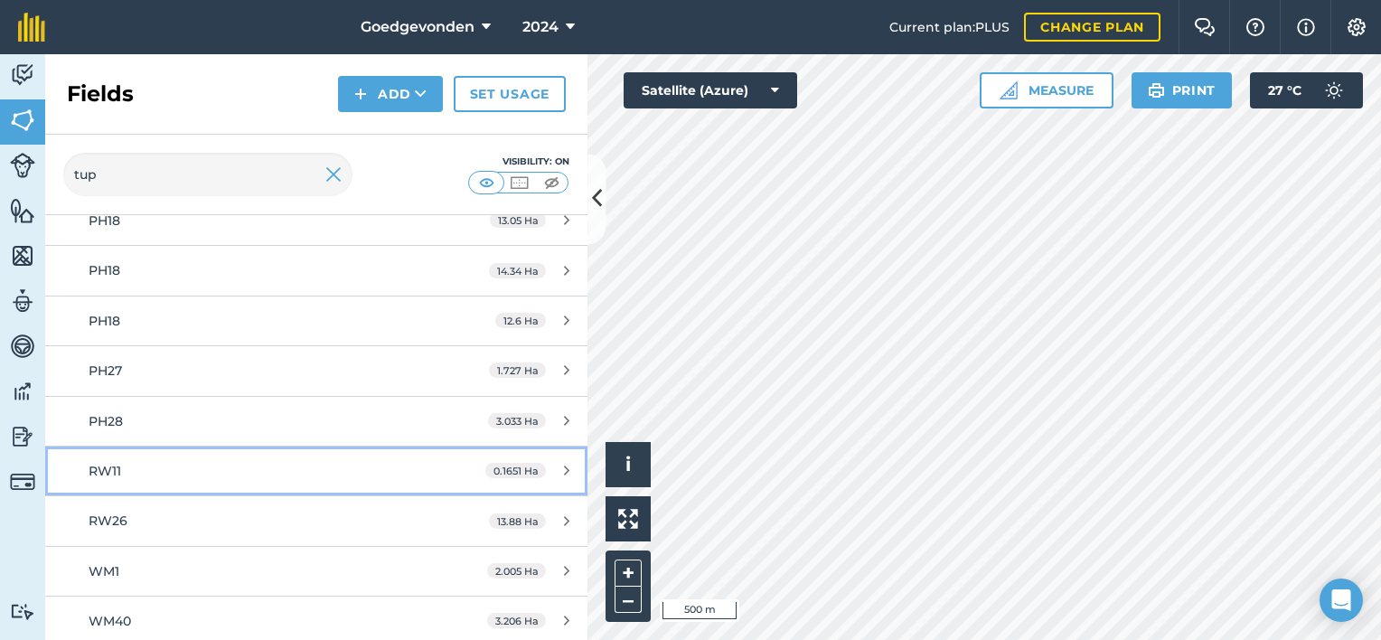
click at [401, 467] on div "RW11" at bounding box center [259, 471] width 340 height 20
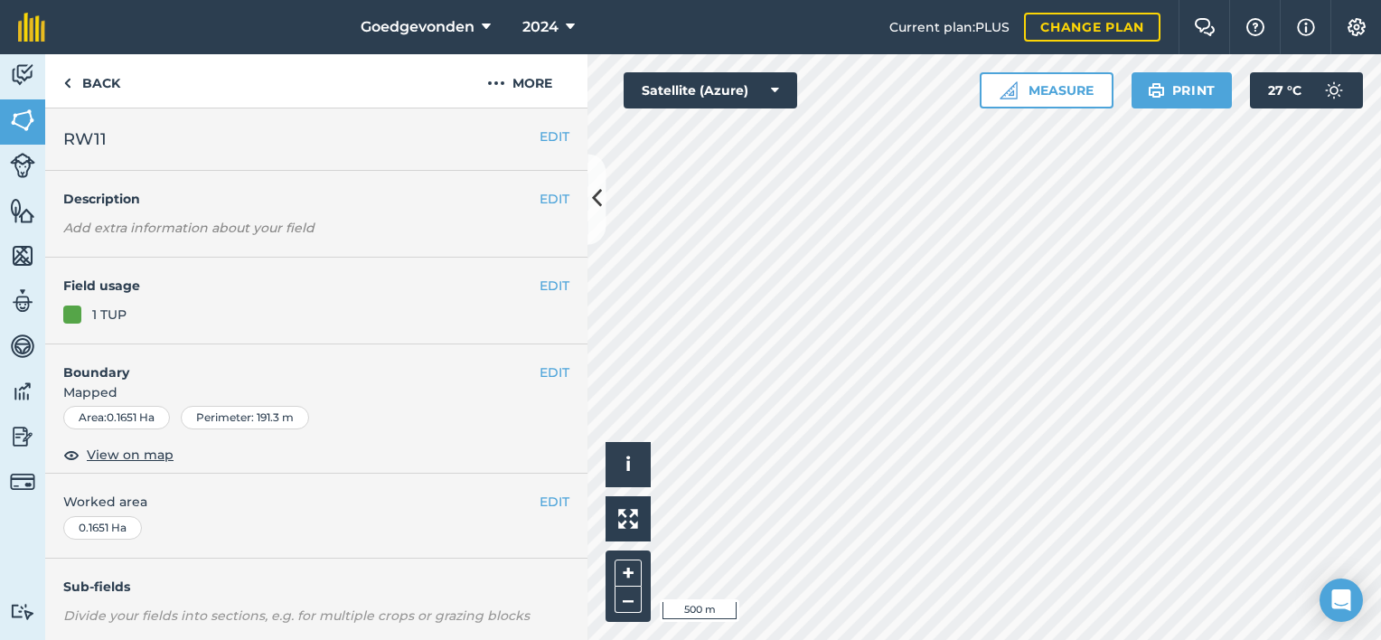
click at [786, 639] on html "Goedgevonden 2024 Current plan : PLUS Change plan Farm Chat Help Info Settings …" at bounding box center [690, 320] width 1381 height 640
click at [816, 639] on html "Goedgevonden 2024 Current plan : PLUS Change plan Farm Chat Help Info Settings …" at bounding box center [690, 320] width 1381 height 640
click at [965, 639] on html "Goedgevonden 2024 Current plan : PLUS Change plan Farm Chat Help Info Settings …" at bounding box center [690, 320] width 1381 height 640
click at [1010, 639] on html "Goedgevonden 2024 Current plan : PLUS Change plan Farm Chat Help Info Settings …" at bounding box center [690, 320] width 1381 height 640
click at [625, 606] on button "–" at bounding box center [628, 600] width 27 height 26
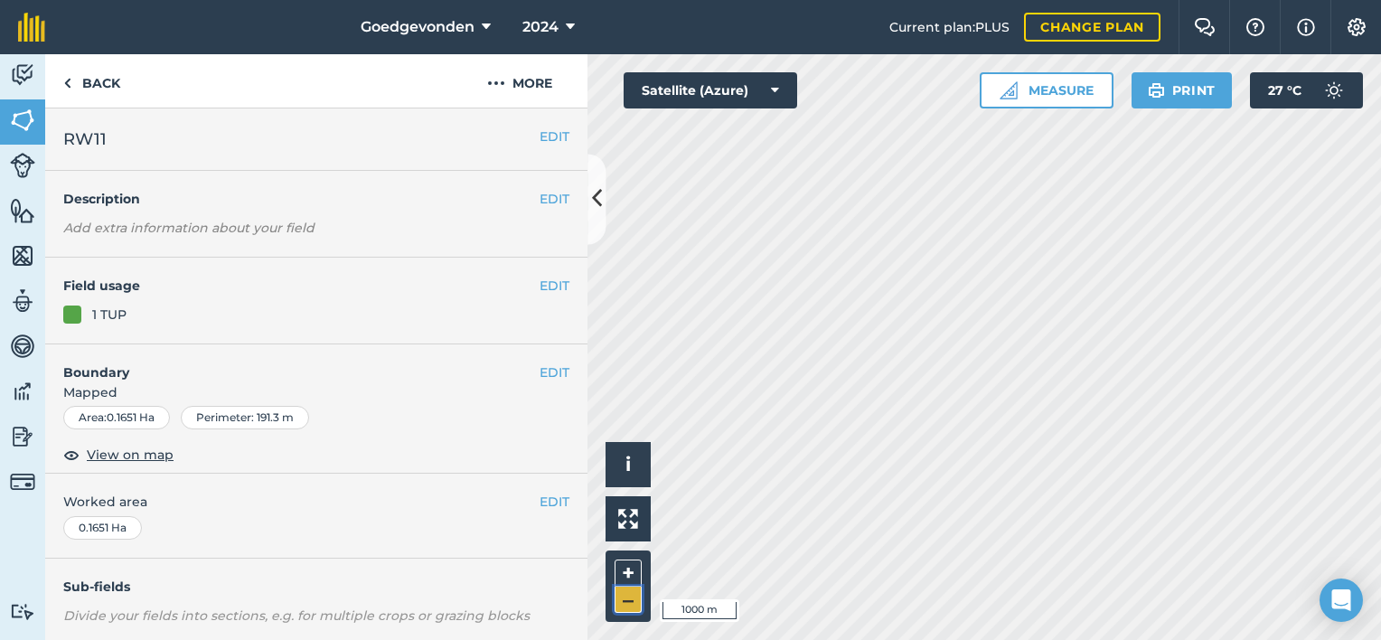
click at [625, 606] on button "–" at bounding box center [628, 600] width 27 height 26
click at [901, 639] on html "Goedgevonden 2024 Current plan : PLUS Change plan Farm Chat Help Info Settings …" at bounding box center [690, 320] width 1381 height 640
click at [618, 604] on button "–" at bounding box center [628, 600] width 27 height 26
click at [633, 569] on button "+" at bounding box center [628, 573] width 27 height 27
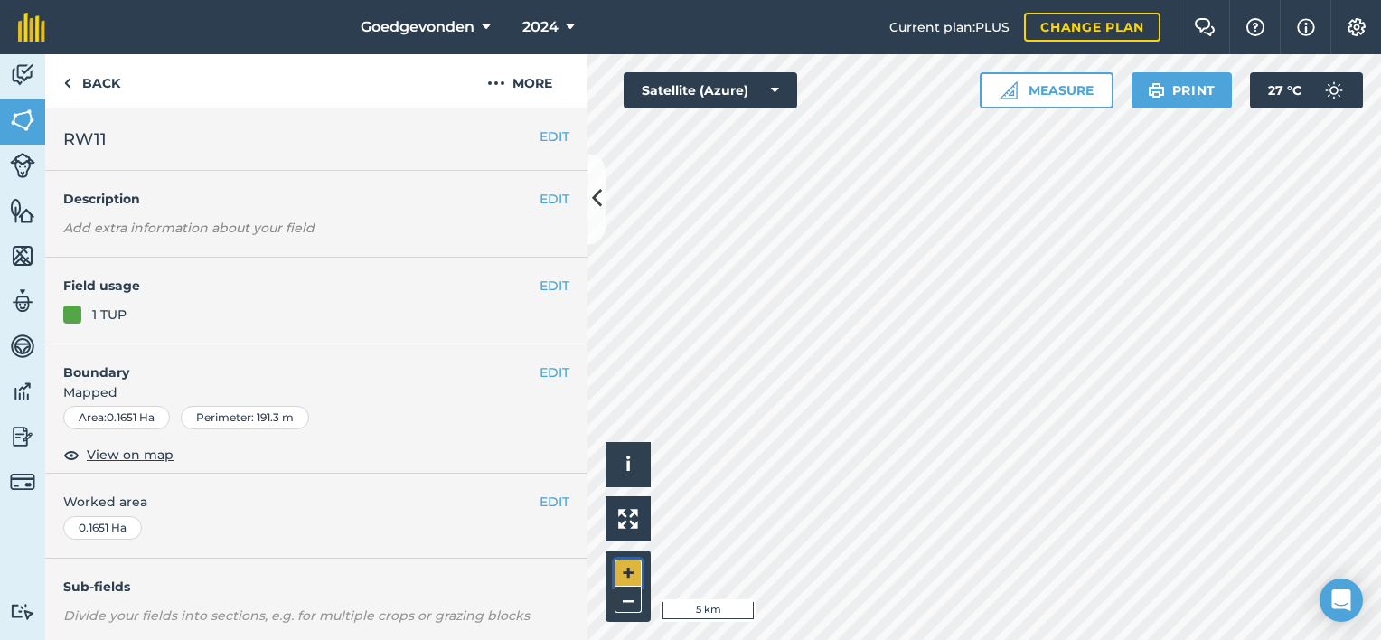
click at [621, 576] on button "+" at bounding box center [628, 573] width 27 height 27
click at [632, 568] on button "+" at bounding box center [628, 573] width 27 height 27
click at [551, 290] on button "EDIT" at bounding box center [555, 286] width 30 height 20
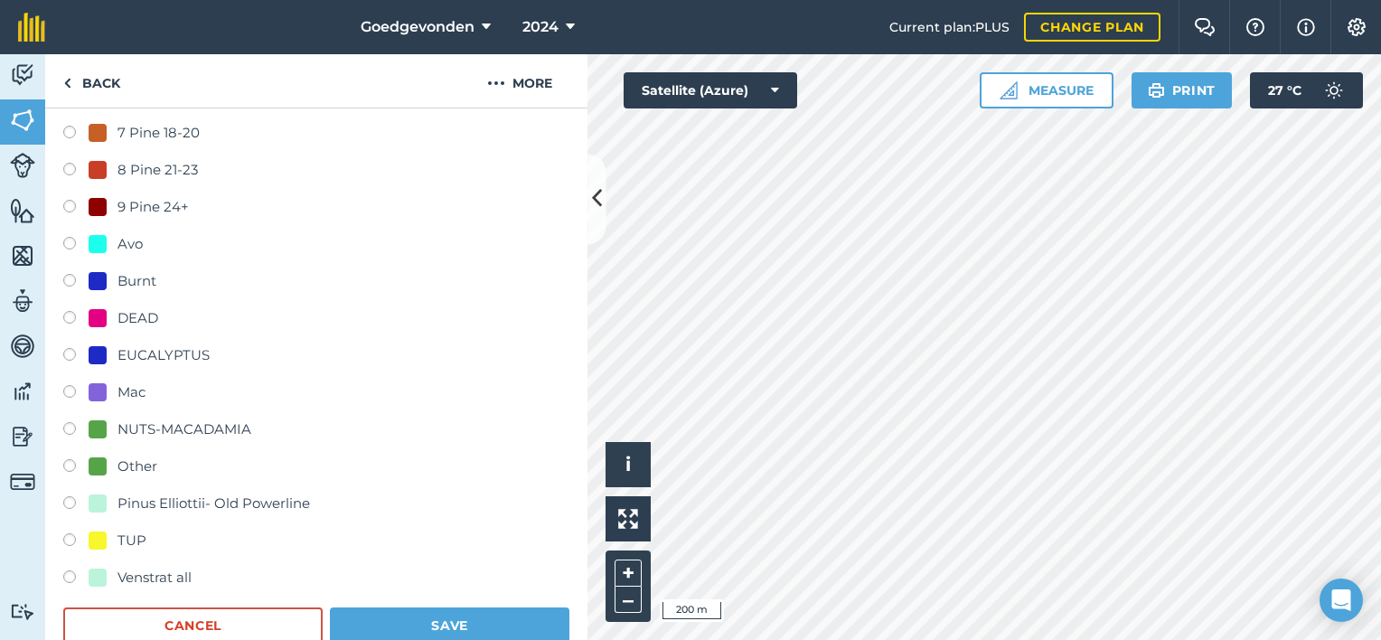
scroll to position [460, 0]
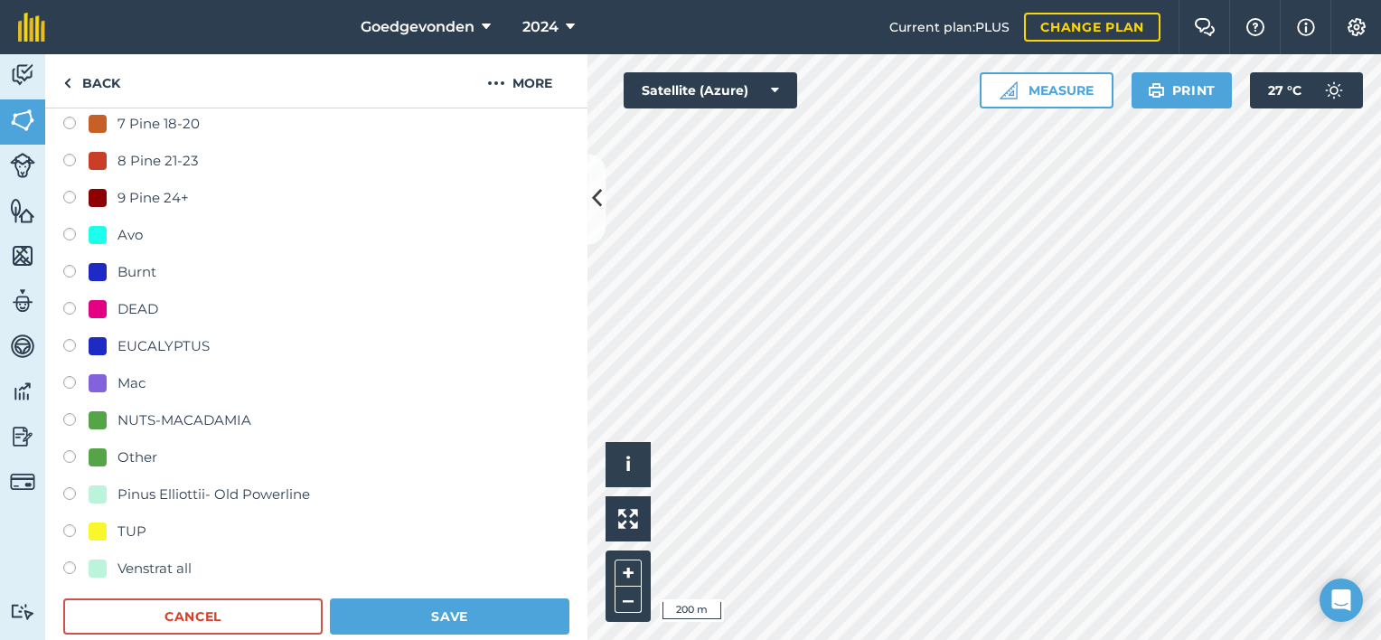
click at [65, 343] on label at bounding box center [75, 348] width 25 height 18
radio input "true"
radio input "false"
click at [402, 622] on button "Save" at bounding box center [450, 616] width 240 height 36
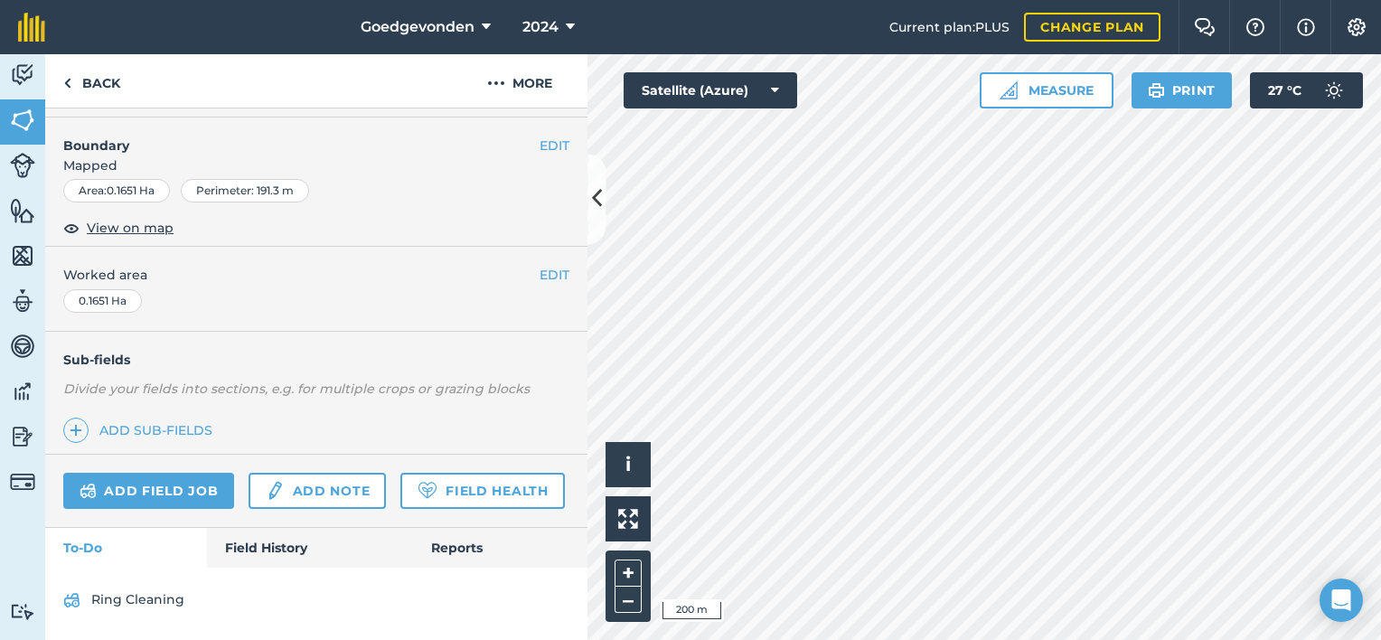
scroll to position [275, 0]
click at [71, 78] on link "Back" at bounding box center [91, 80] width 93 height 53
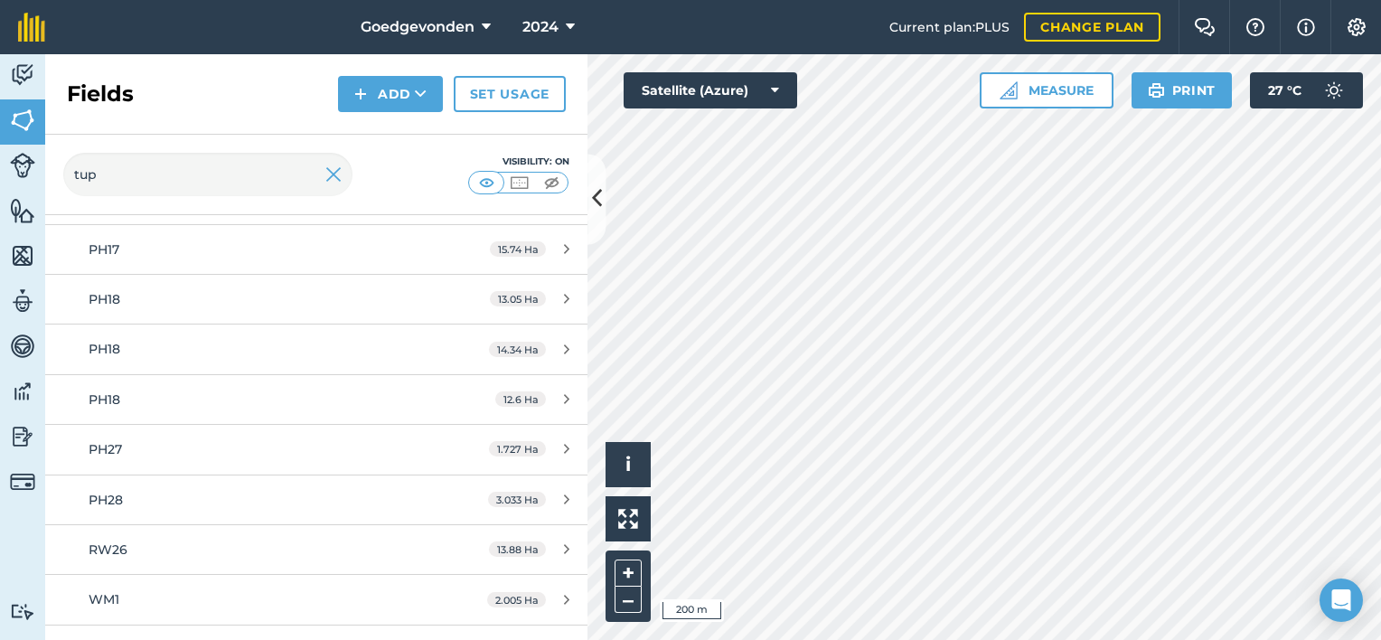
scroll to position [1112, 0]
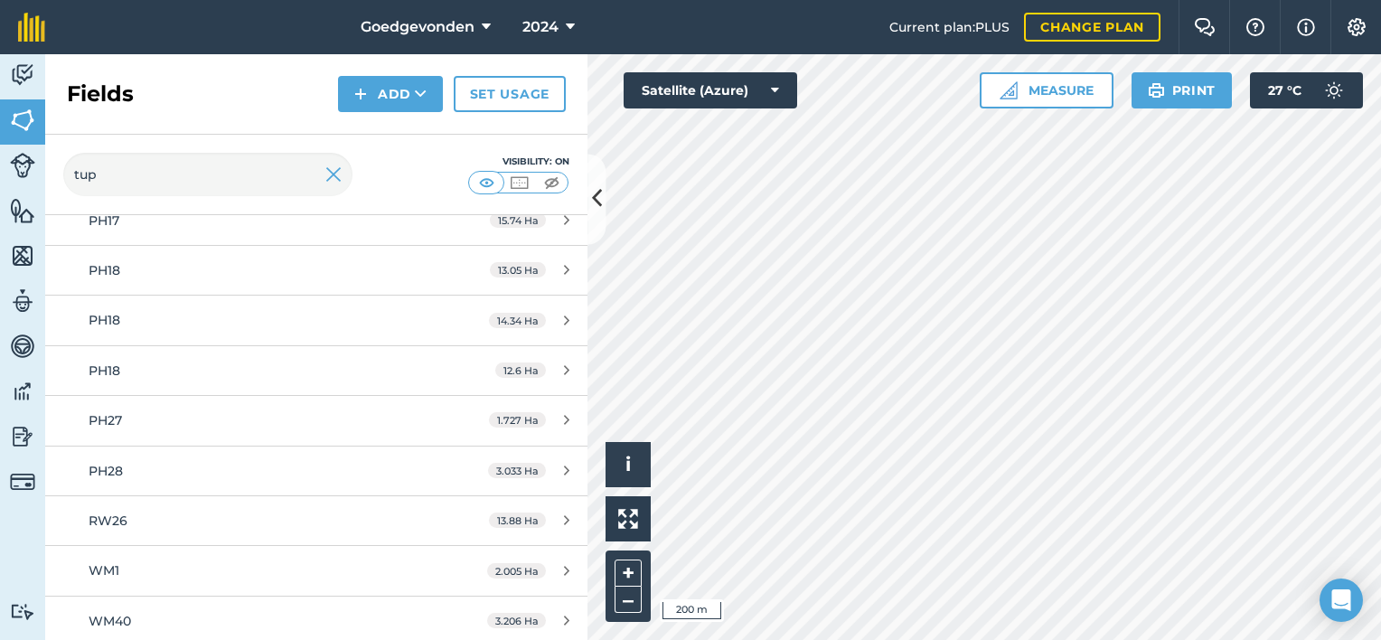
click at [591, 583] on div at bounding box center [985, 347] width 794 height 586
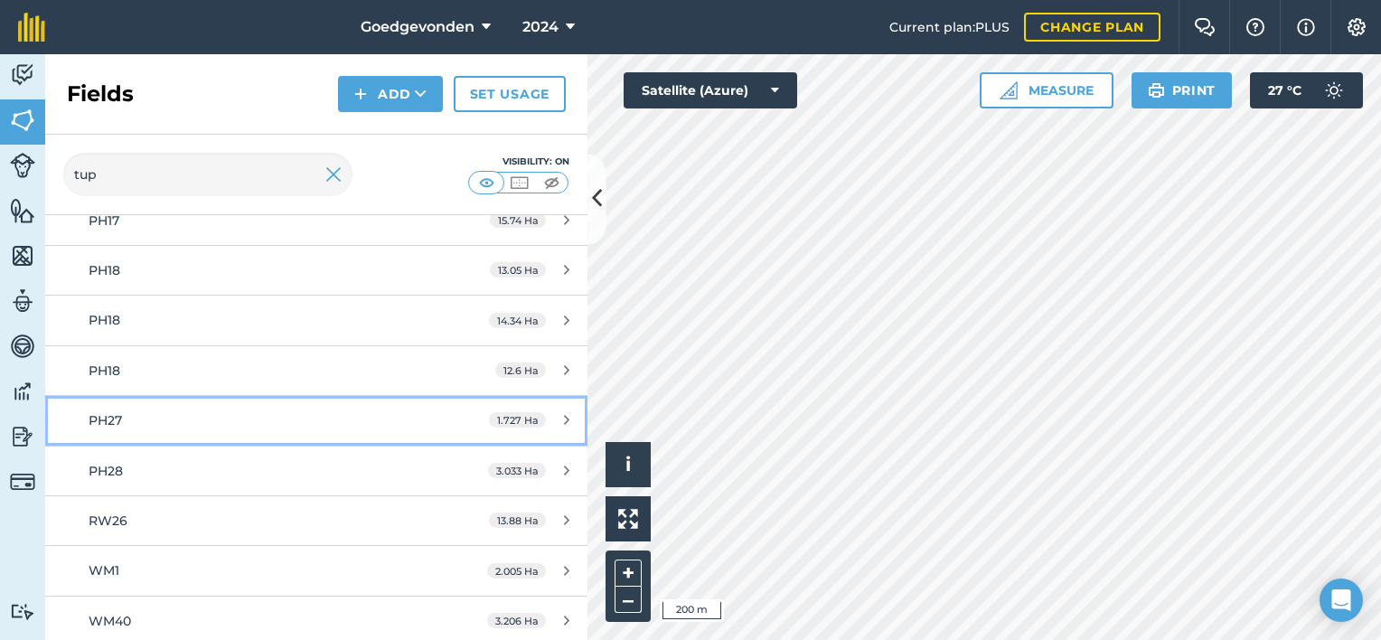
click at [511, 412] on span "1.727 Ha" at bounding box center [517, 419] width 57 height 15
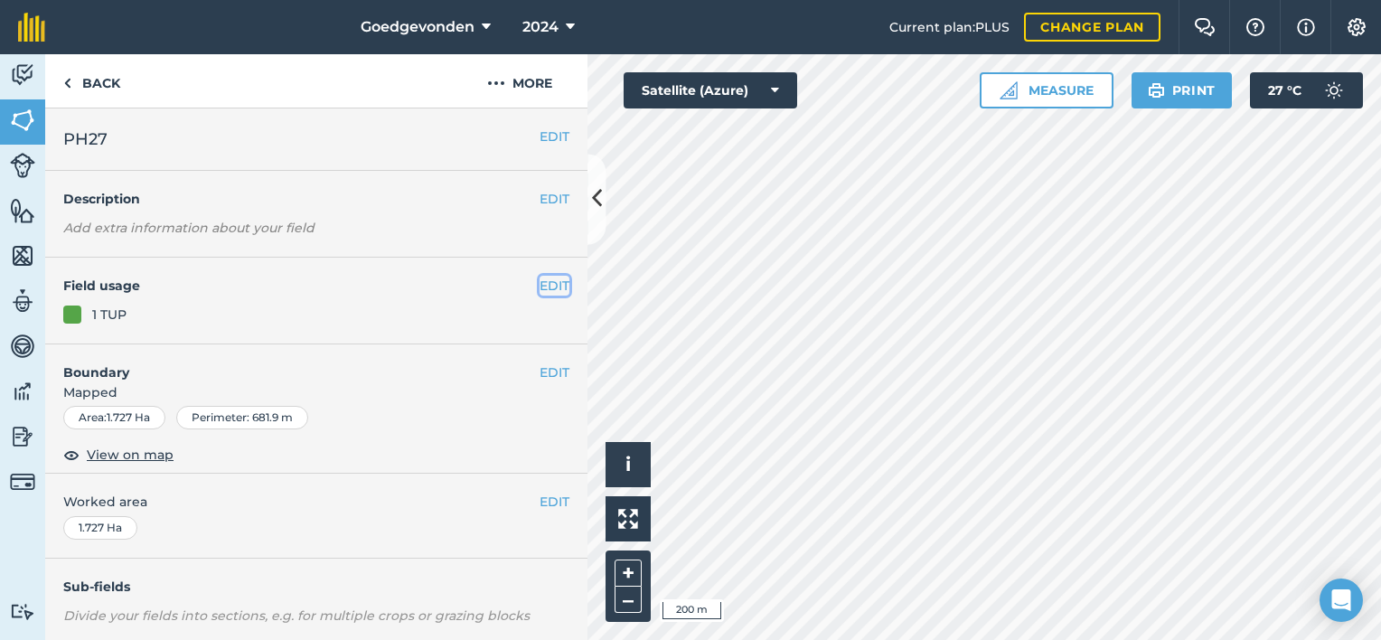
click at [540, 277] on button "EDIT" at bounding box center [555, 286] width 30 height 20
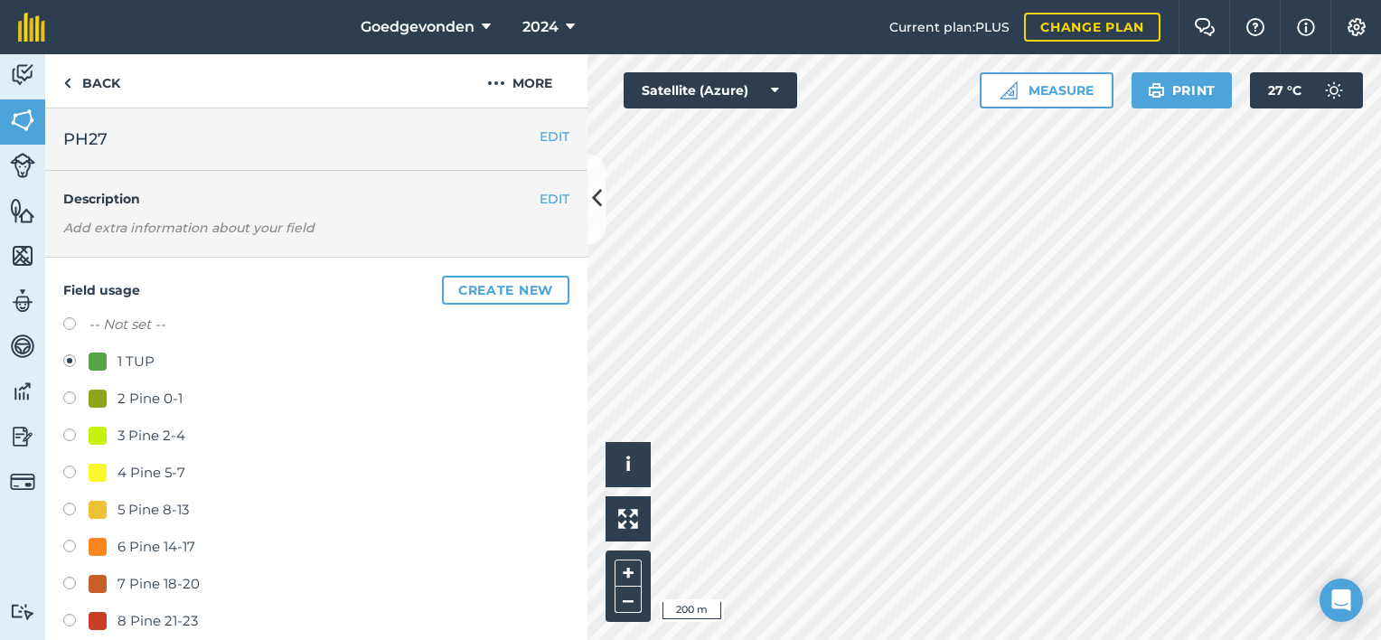
click at [66, 623] on label at bounding box center [75, 623] width 25 height 18
radio input "true"
radio input "false"
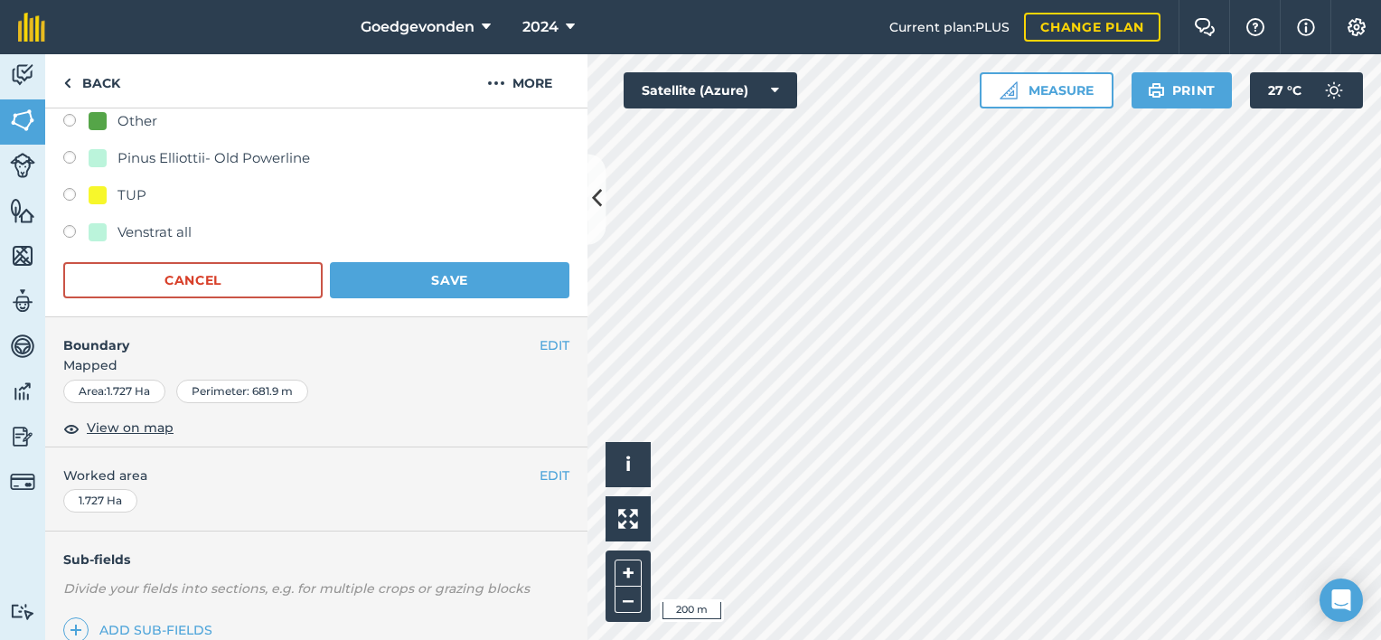
scroll to position [794, 0]
click at [496, 287] on button "Save" at bounding box center [450, 283] width 240 height 36
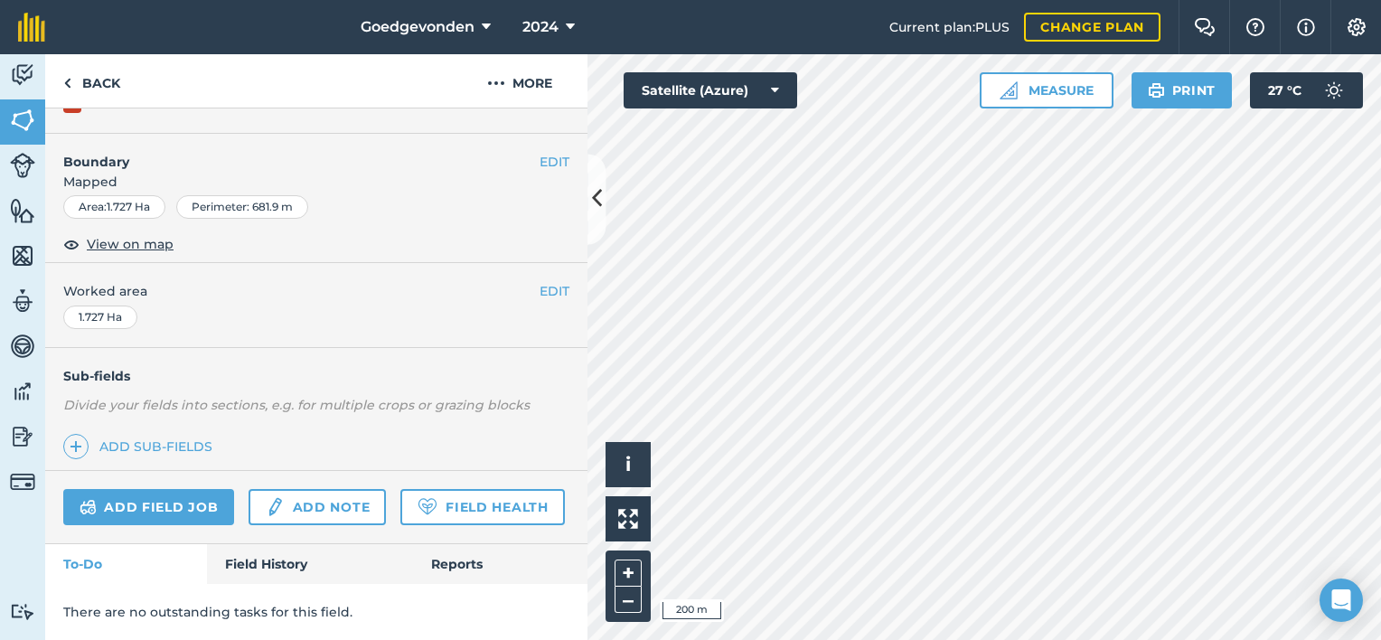
scroll to position [259, 0]
click at [69, 82] on img at bounding box center [67, 83] width 8 height 22
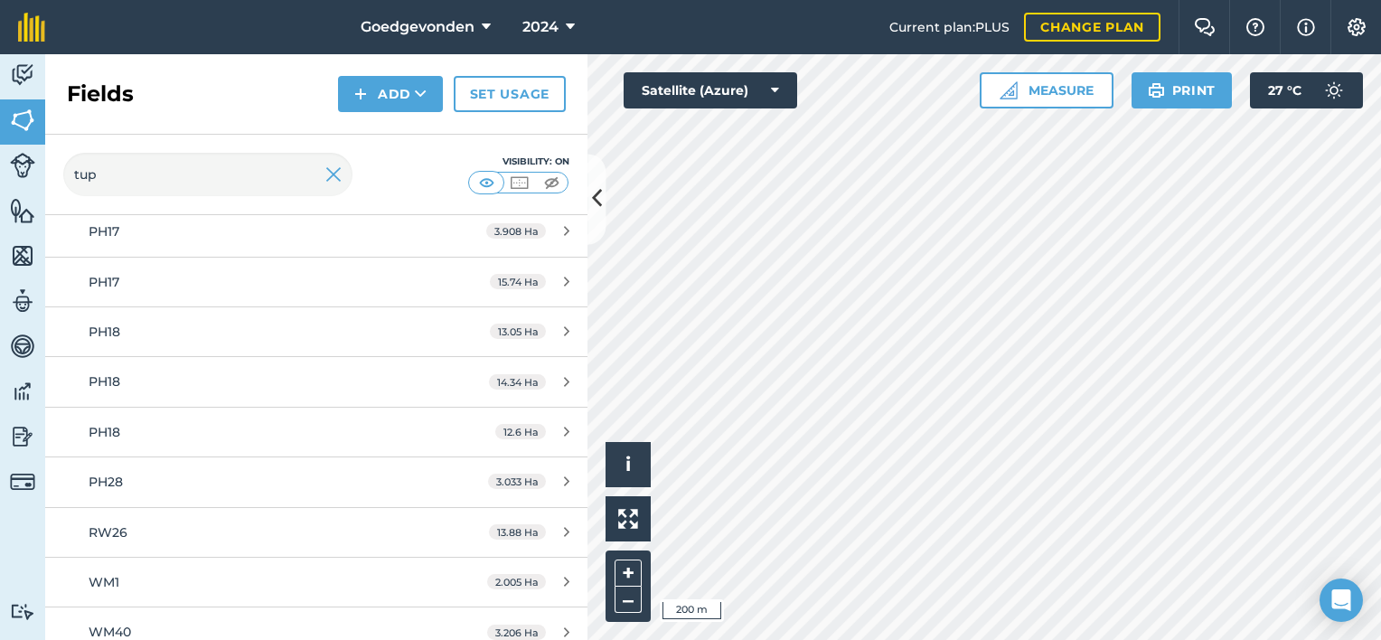
scroll to position [1062, 0]
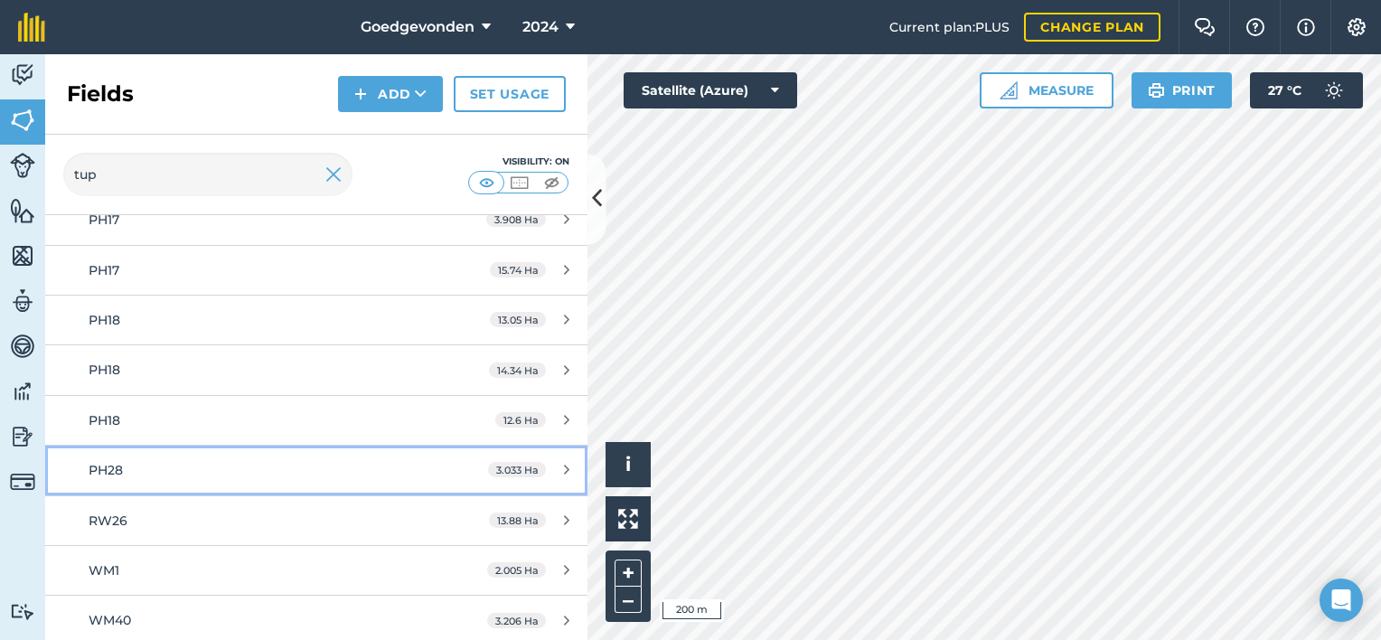
click at [392, 477] on link "PH28 3.033 Ha" at bounding box center [316, 470] width 542 height 49
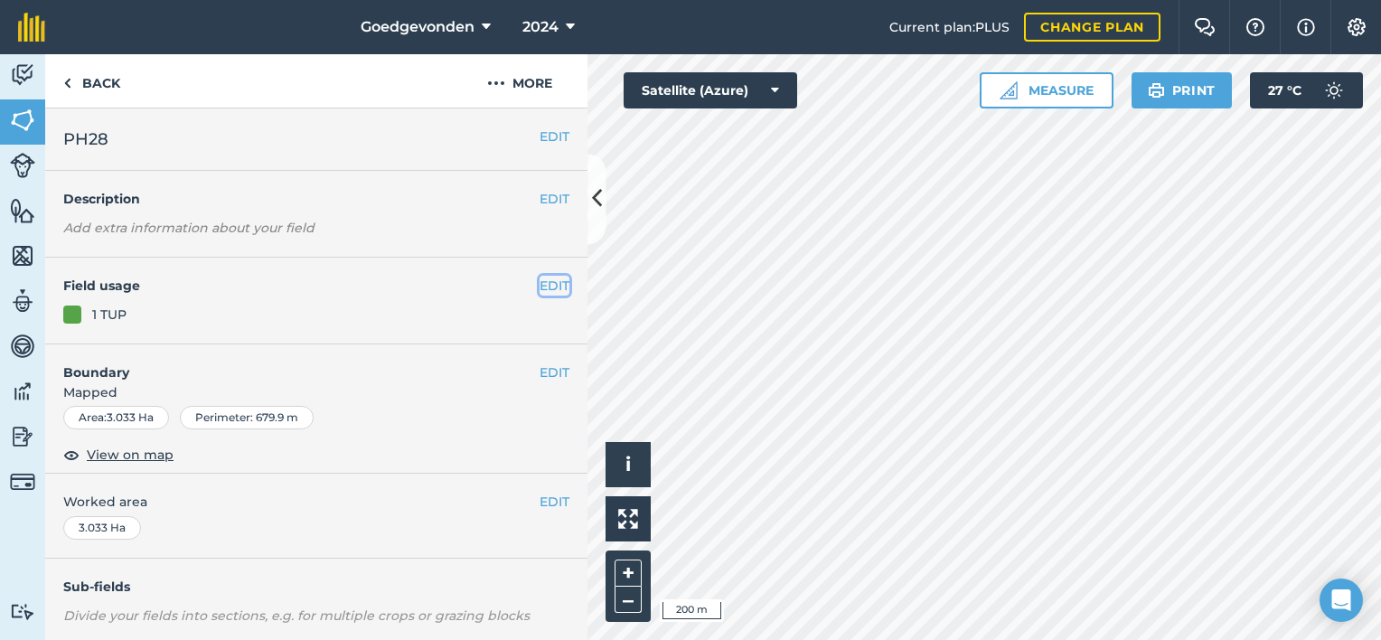
click at [540, 294] on button "EDIT" at bounding box center [555, 286] width 30 height 20
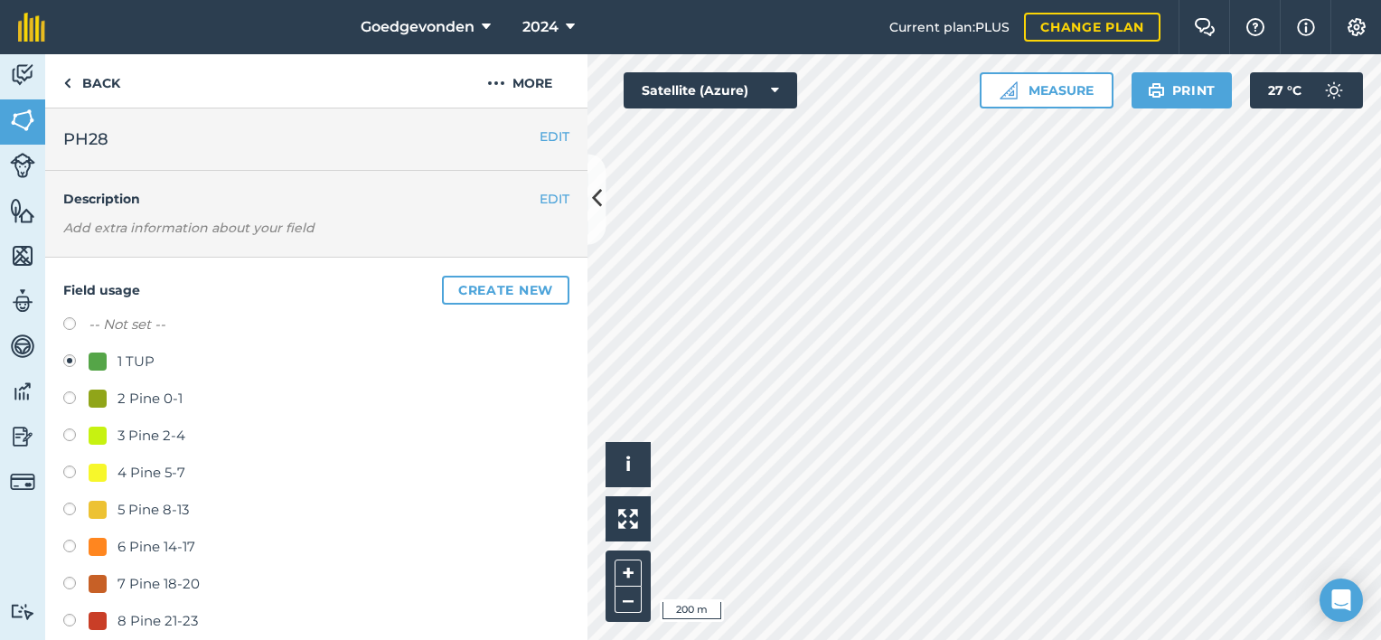
click at [65, 623] on label at bounding box center [75, 623] width 25 height 18
radio input "true"
radio input "false"
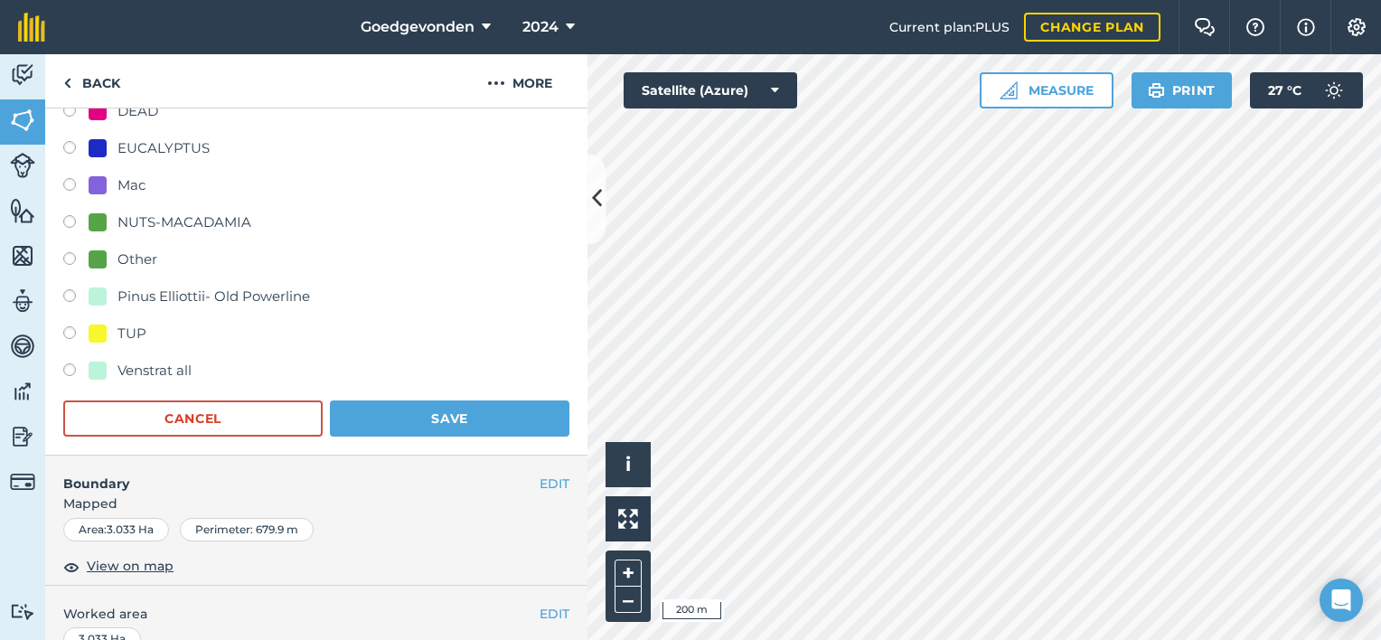
scroll to position [679, 0]
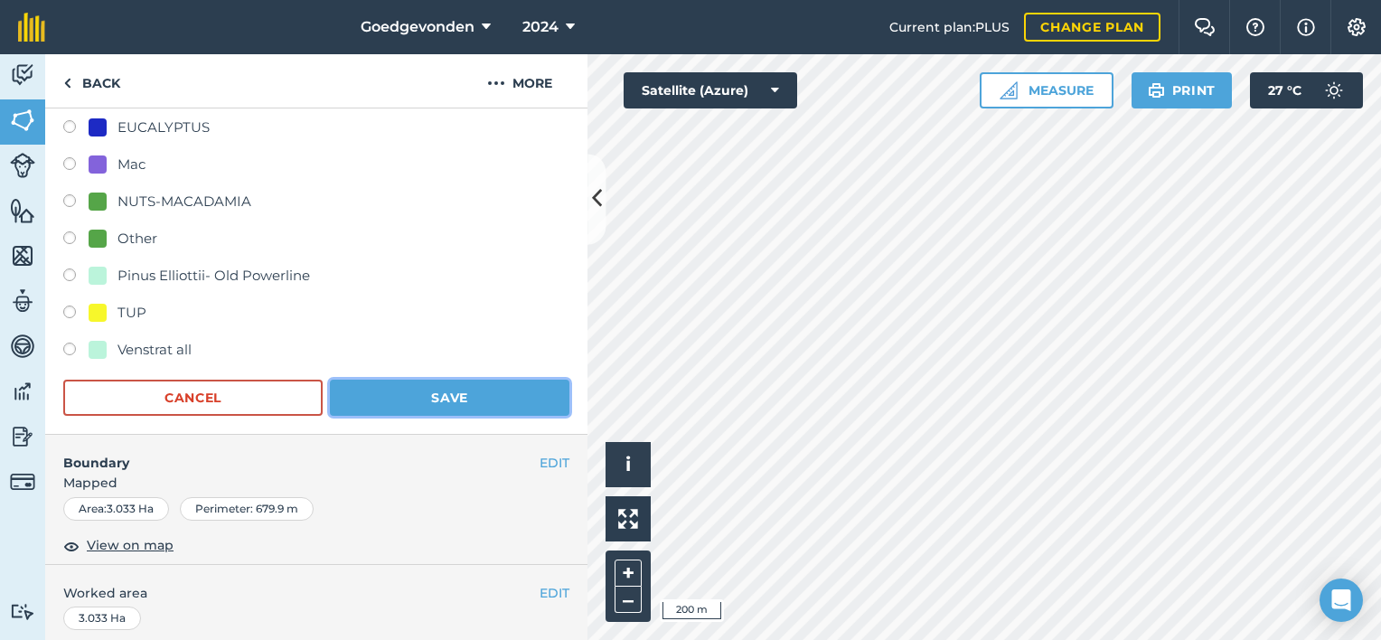
click at [489, 394] on button "Save" at bounding box center [450, 398] width 240 height 36
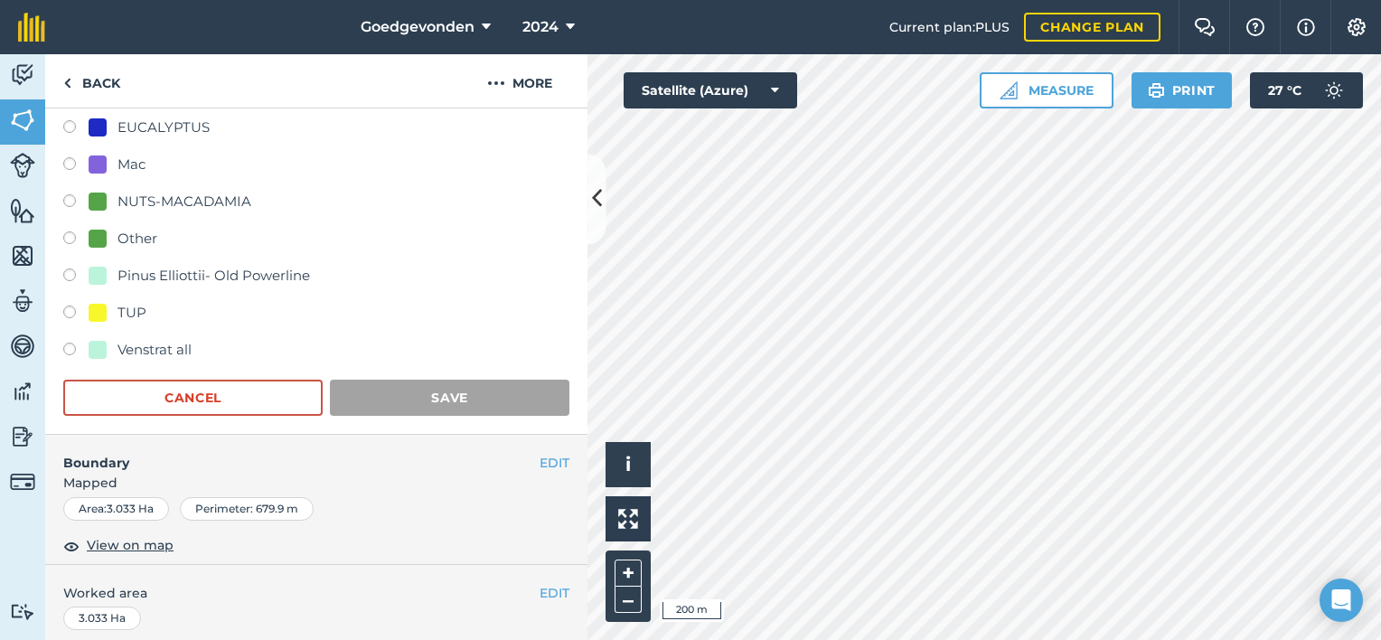
scroll to position [259, 0]
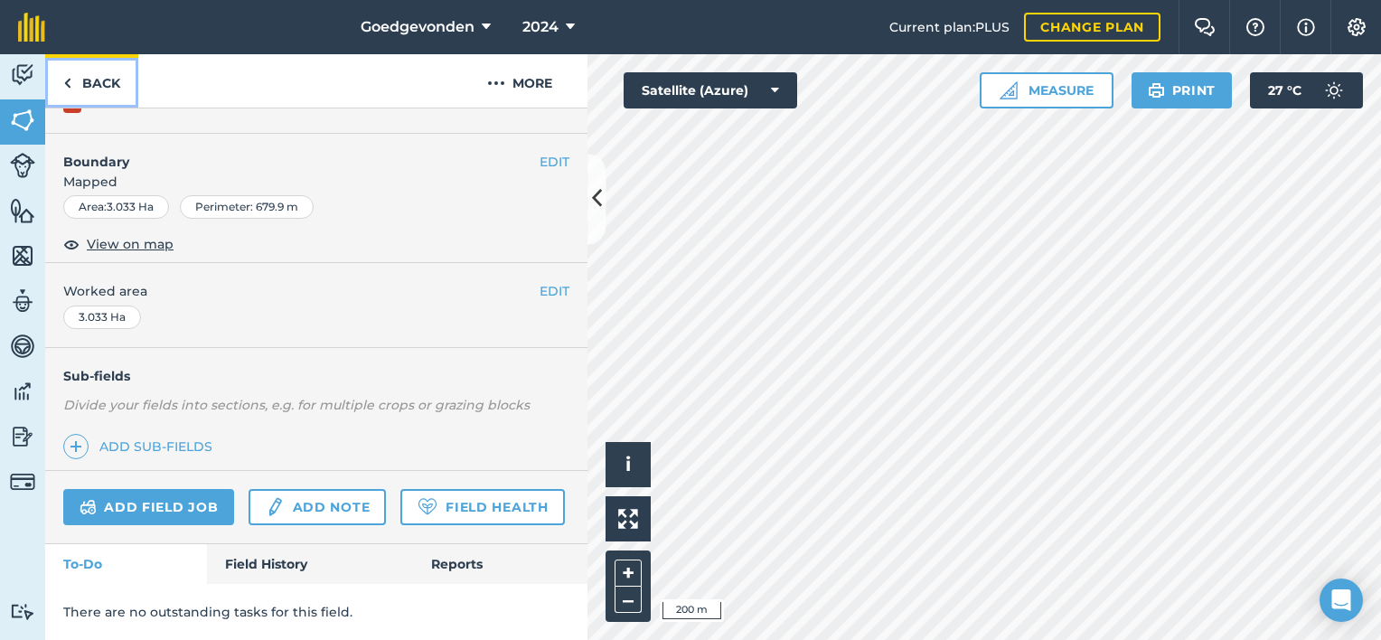
click at [66, 81] on img at bounding box center [67, 83] width 8 height 22
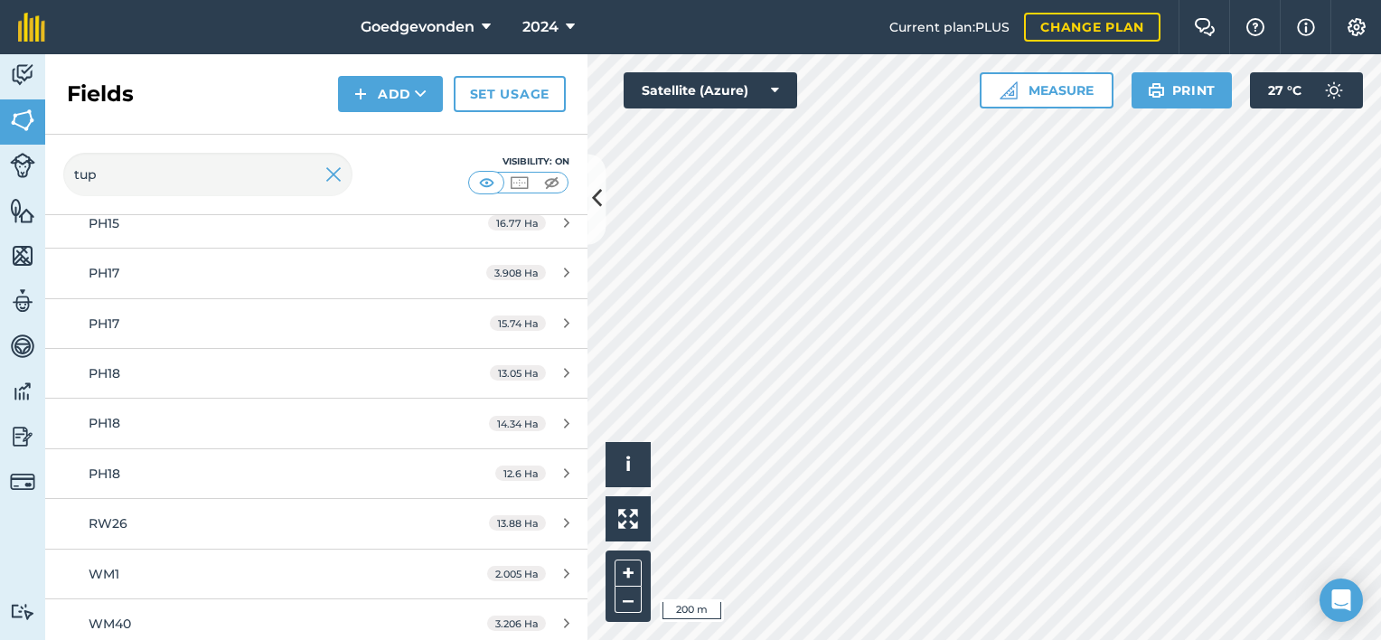
scroll to position [1012, 0]
